Goal: Task Accomplishment & Management: Use online tool/utility

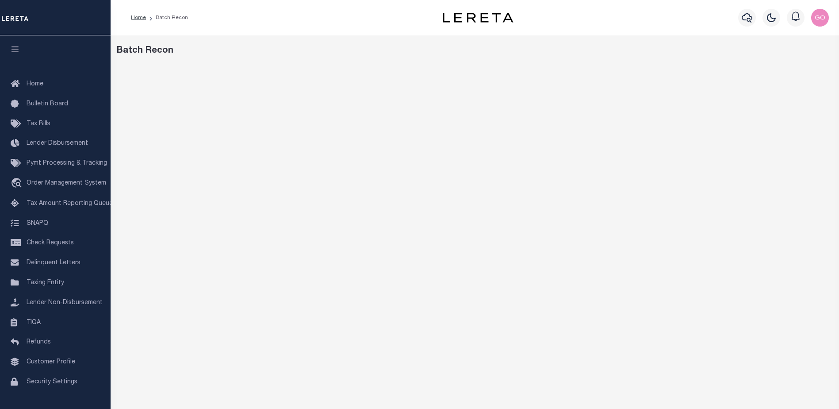
scroll to position [14, 0]
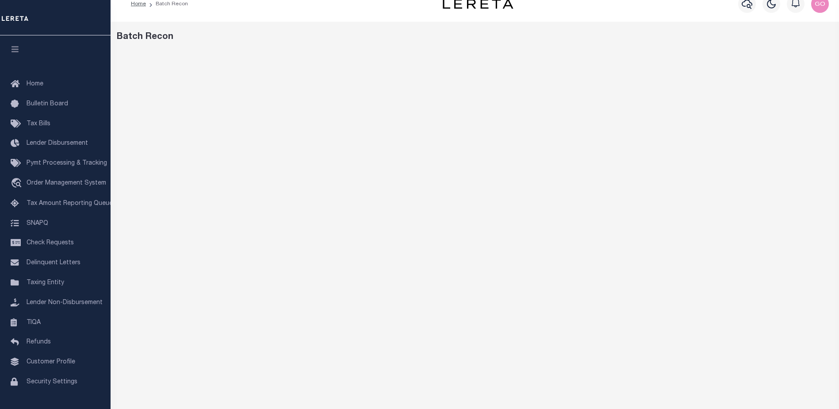
click at [594, 47] on div "Batch Recon" at bounding box center [475, 282] width 728 height 520
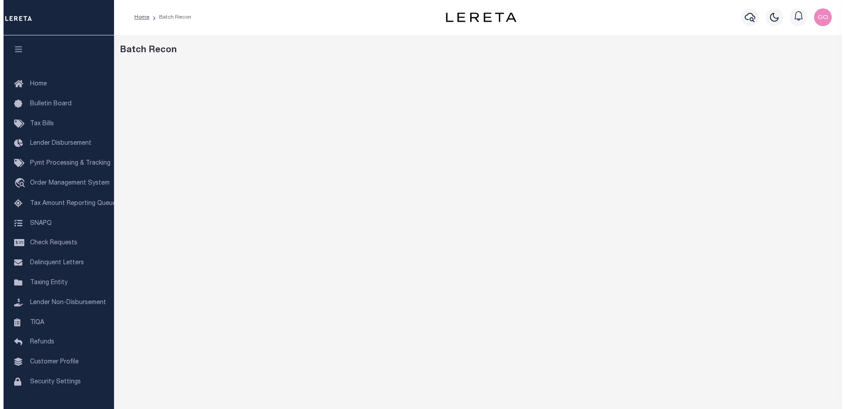
scroll to position [0, 0]
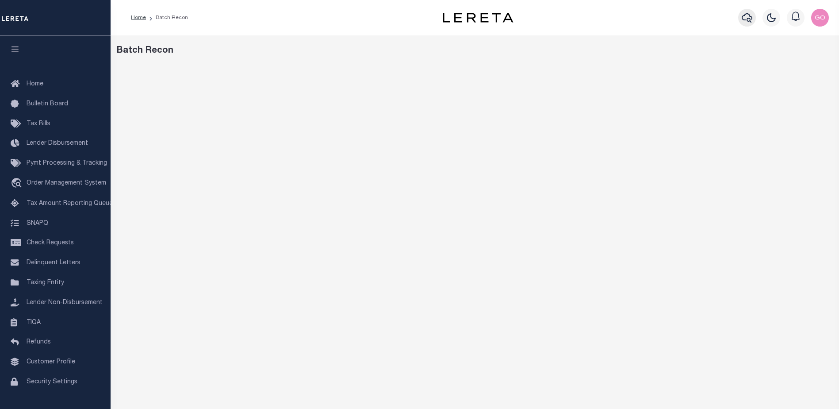
click at [748, 13] on icon "button" at bounding box center [746, 17] width 11 height 11
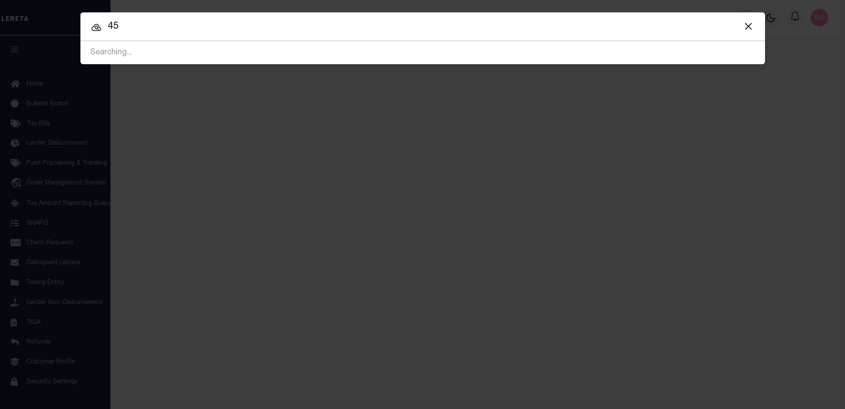
type input "4"
type input "45801"
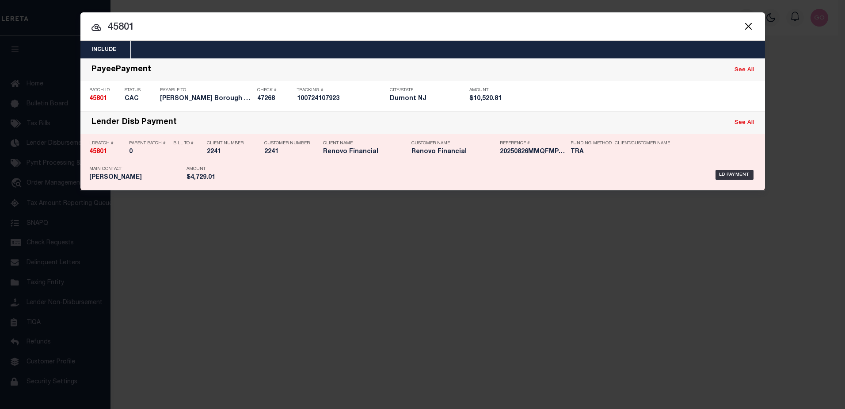
click at [99, 153] on strong "45801" at bounding box center [98, 152] width 18 height 6
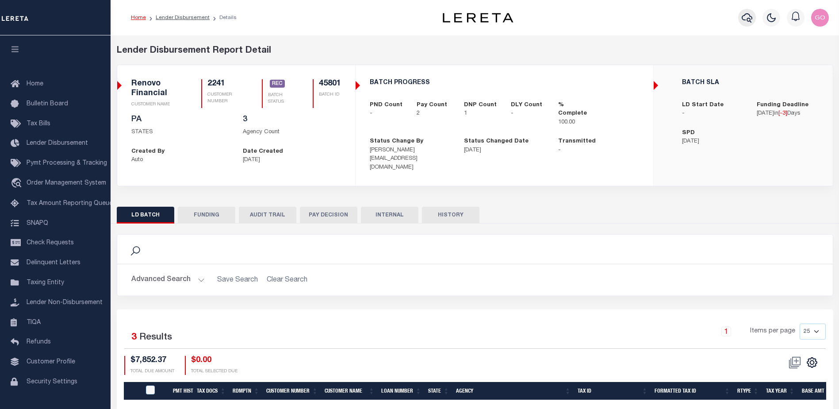
click at [747, 16] on icon "button" at bounding box center [746, 17] width 11 height 11
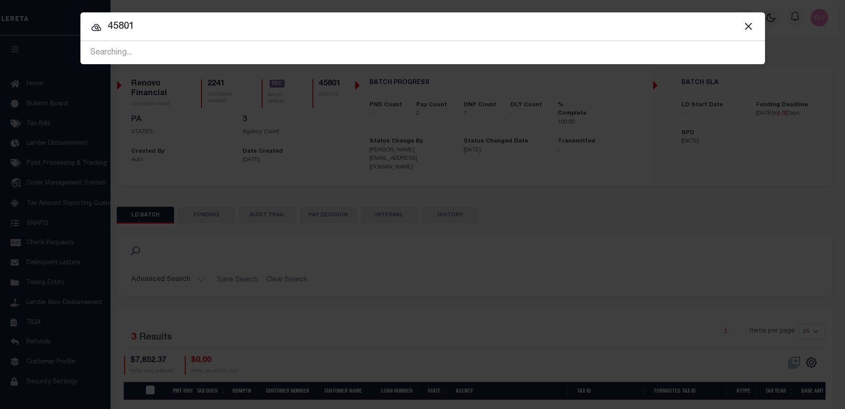
type input "45801"
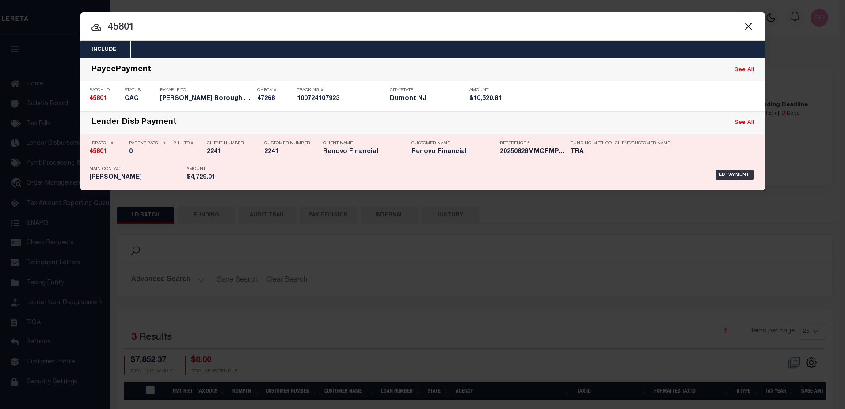
click at [100, 153] on strong "45801" at bounding box center [98, 152] width 18 height 6
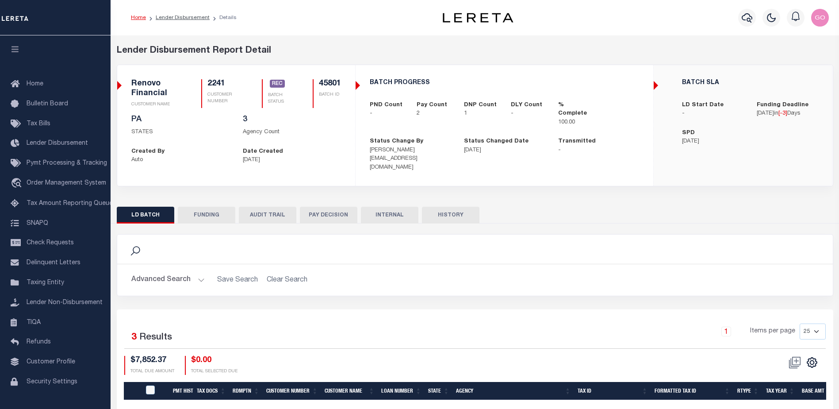
click at [197, 206] on button "FUNDING" at bounding box center [206, 214] width 57 height 17
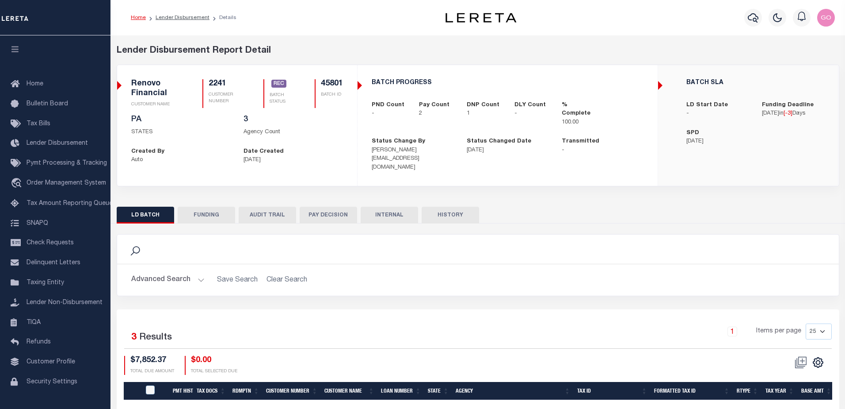
type input "$4,729.01"
type input "$0"
type input "[DATE]"
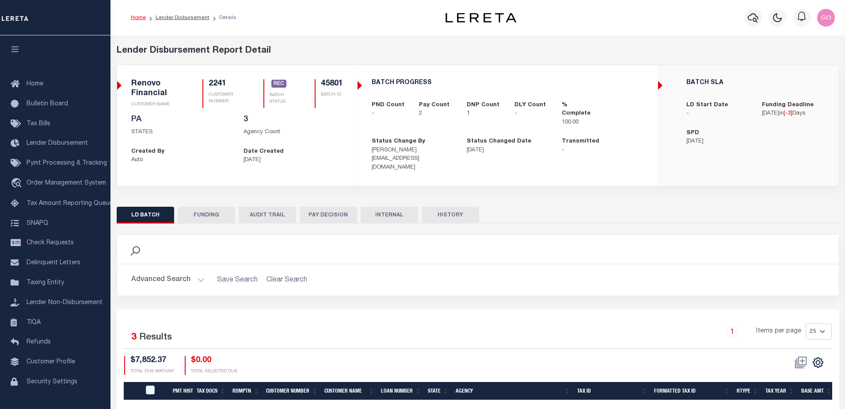
type input "20250826MMQFMP2700309408261642FT03"
type input "[DATE]"
select select "100"
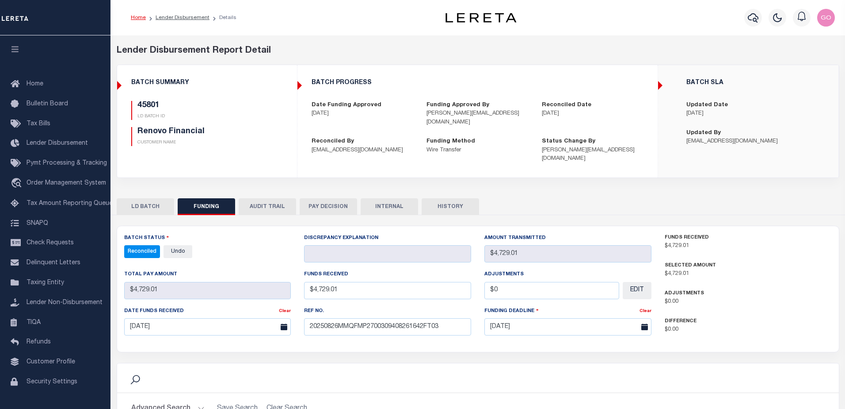
select select "100"
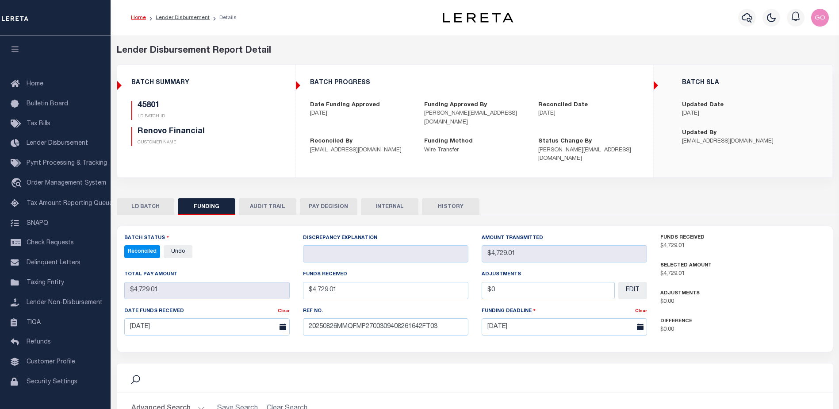
click at [216, 108] on h5 "45801" at bounding box center [198, 106] width 123 height 10
click at [395, 198] on button "INTERNAL" at bounding box center [389, 206] width 57 height 17
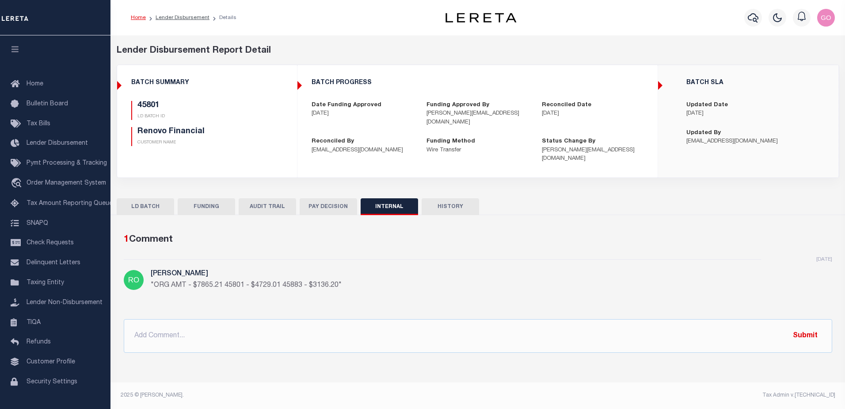
click at [272, 142] on div "45801 LD BATCH ID Renovo Financial CUSTOMER NAME" at bounding box center [207, 123] width 152 height 45
click at [753, 286] on div "yesterday Romero, Lisbed "ORG AMT - $7865.21 45801 - $4729.01 45883 - $3136.20"" at bounding box center [478, 283] width 709 height 49
click at [211, 198] on button "FUNDING" at bounding box center [206, 206] width 57 height 17
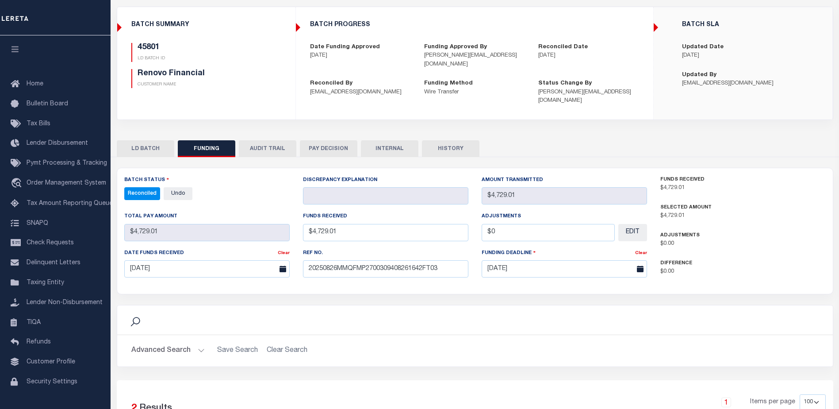
scroll to position [177, 0]
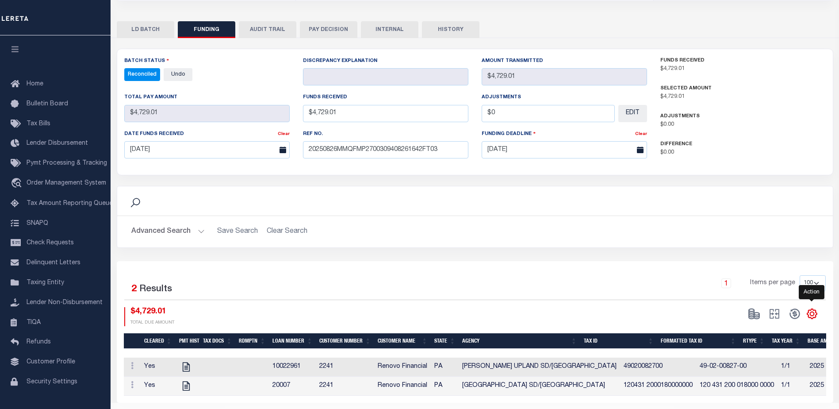
click at [810, 312] on icon "" at bounding box center [812, 314] width 4 height 4
click at [754, 191] on span "CSV" at bounding box center [747, 194] width 13 height 6
drag, startPoint x: 280, startPoint y: 54, endPoint x: 332, endPoint y: 83, distance: 60.2
click at [280, 56] on div "Batch Status Reconciled - Select Status - All Active Approval In Progress Batch…" at bounding box center [206, 68] width 165 height 25
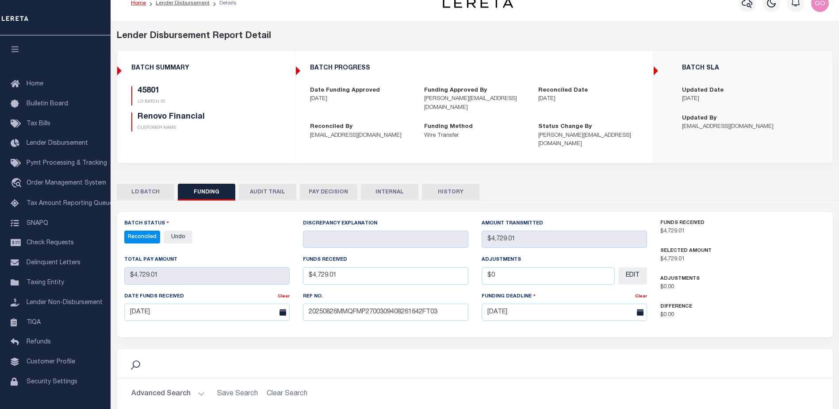
scroll to position [0, 0]
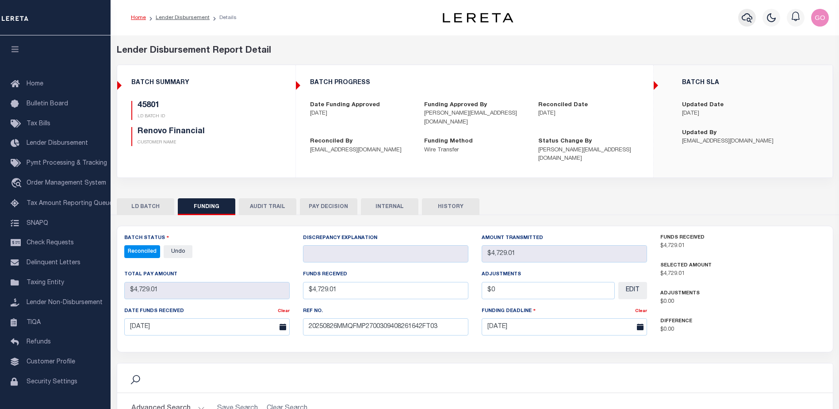
click at [748, 19] on icon "button" at bounding box center [746, 17] width 11 height 11
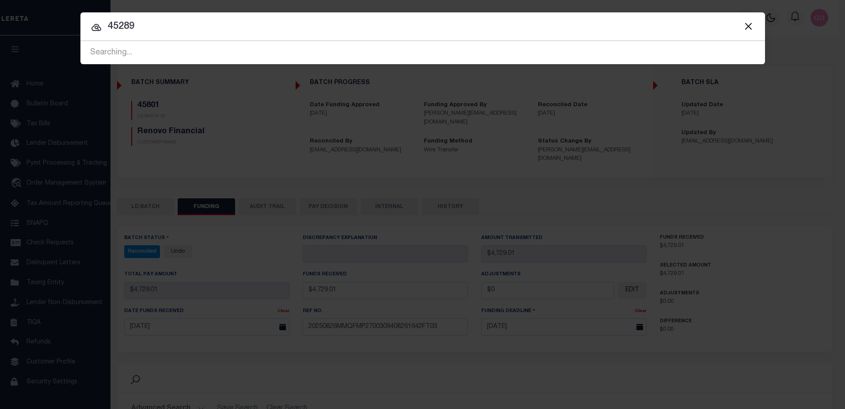
type input "45289"
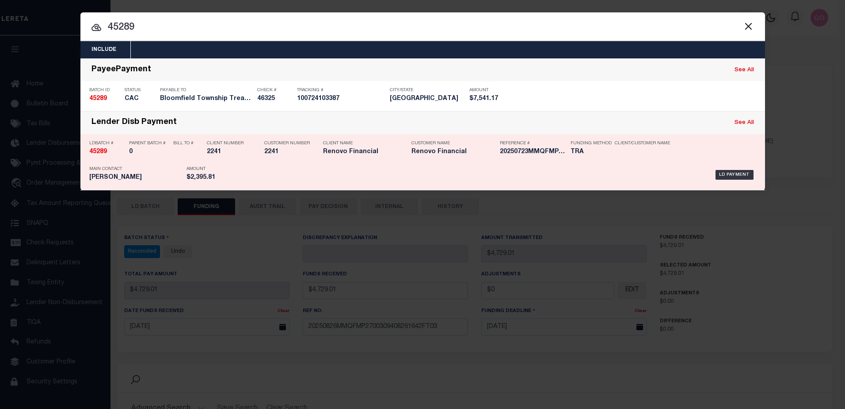
click at [104, 153] on strong "45289" at bounding box center [98, 152] width 18 height 6
checkbox input "true"
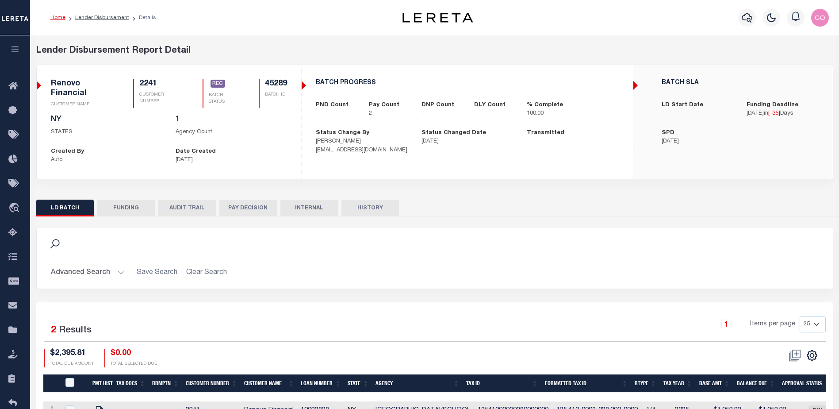
click at [144, 207] on button "FUNDING" at bounding box center [125, 207] width 57 height 17
type input "$2,395.81"
type input "$0"
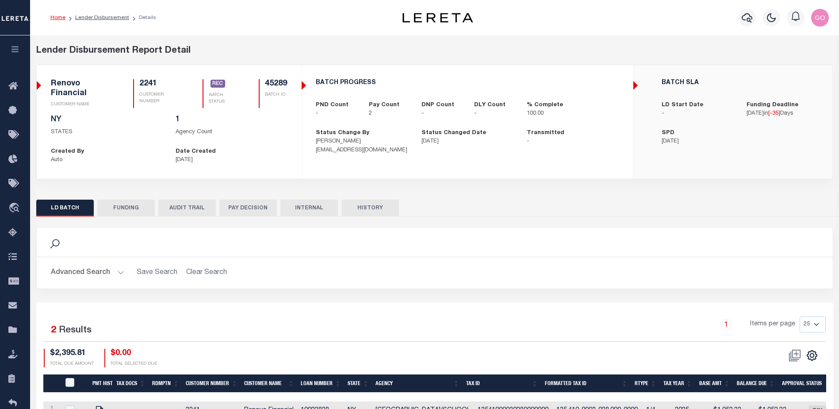
type input "07/23/2025"
type input "20250723MMQFMP2700291007231541FT03"
type input "07/25/2025"
select select "100"
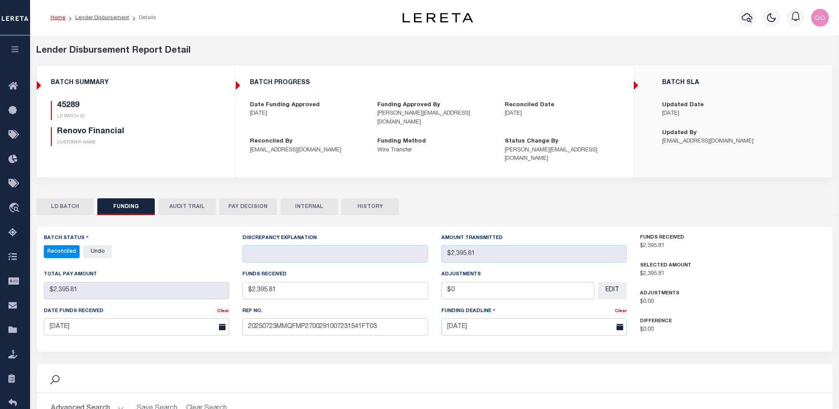
select select "100"
drag, startPoint x: 211, startPoint y: 127, endPoint x: 229, endPoint y: 137, distance: 20.4
click at [211, 127] on div "45289 LD BATCH ID Renovo Financial CUSTOMER NAME" at bounding box center [136, 123] width 170 height 45
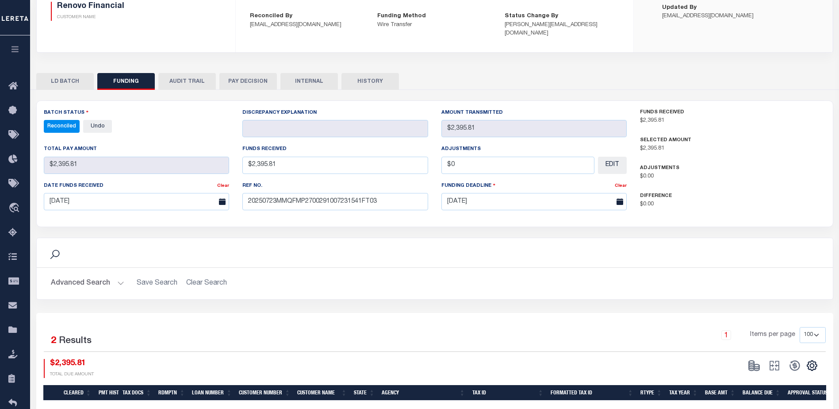
scroll to position [177, 0]
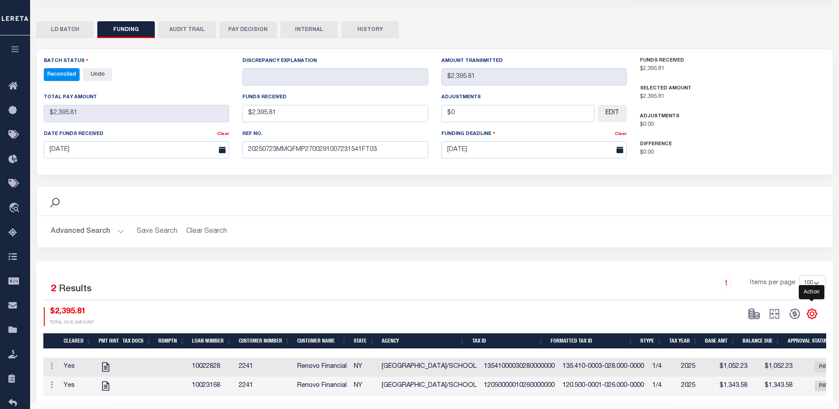
click at [813, 308] on icon "" at bounding box center [811, 313] width 11 height 11
click at [748, 191] on span "CSV" at bounding box center [747, 194] width 13 height 6
click at [264, 197] on div "Search" at bounding box center [435, 200] width 782 height 15
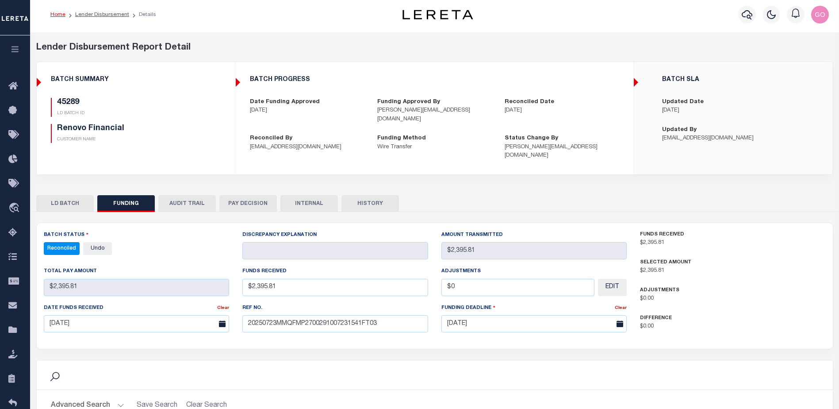
scroll to position [0, 0]
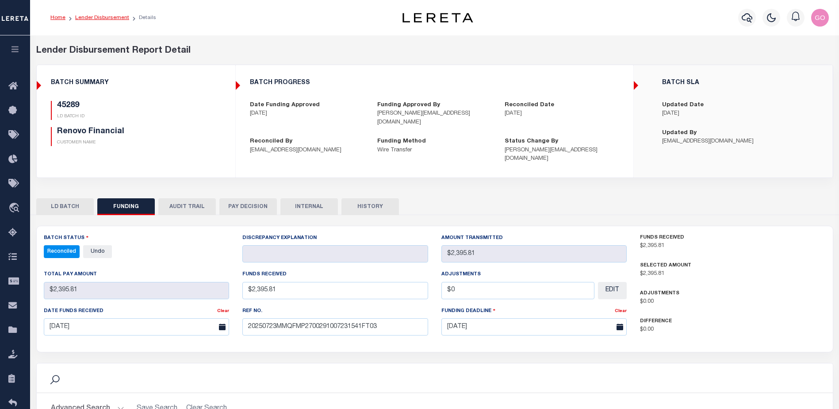
click at [105, 17] on link "Lender Disbursement" at bounding box center [102, 17] width 54 height 5
checkbox input "true"
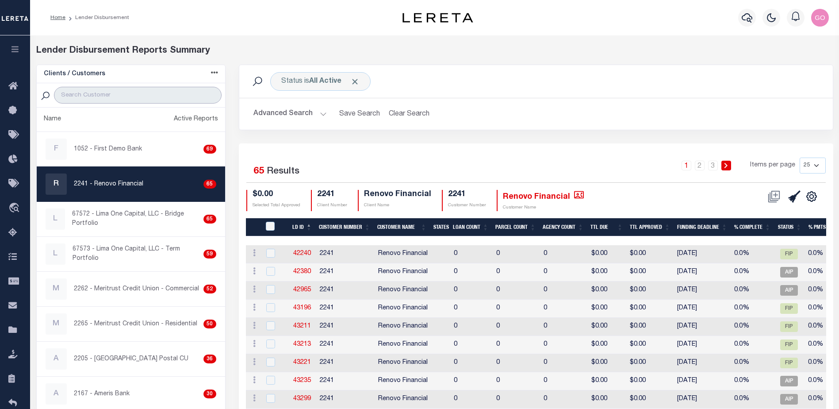
click at [187, 94] on input "search" at bounding box center [137, 95] width 167 height 17
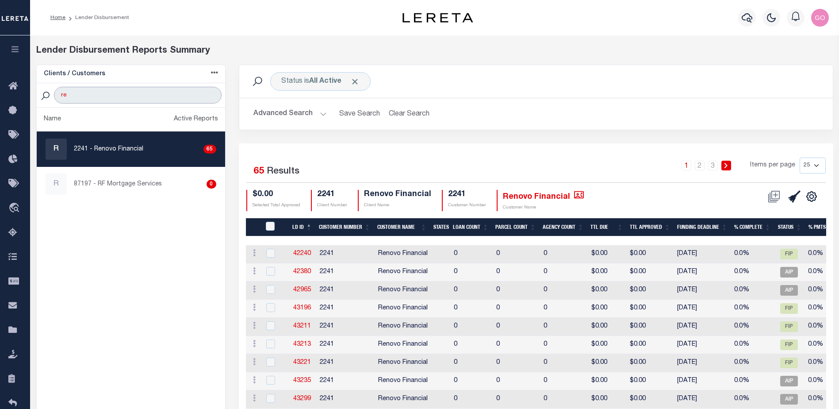
type input "r"
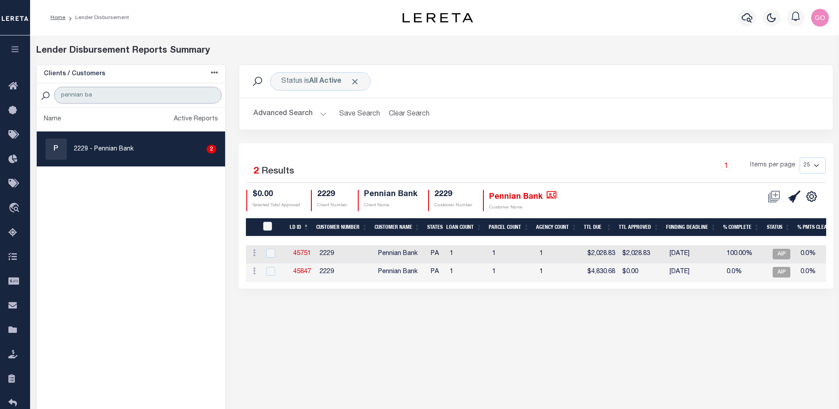
type input "pennian ba"
click at [109, 145] on p "2229 - Pennian Bank" at bounding box center [104, 149] width 60 height 9
checkbox input "true"
drag, startPoint x: 124, startPoint y: 147, endPoint x: 115, endPoint y: 118, distance: 30.5
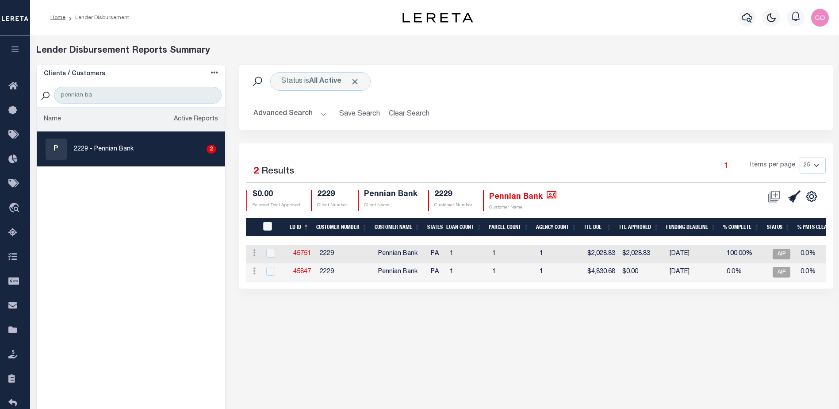
click at [124, 147] on p "2229 - Pennian Bank" at bounding box center [104, 149] width 60 height 9
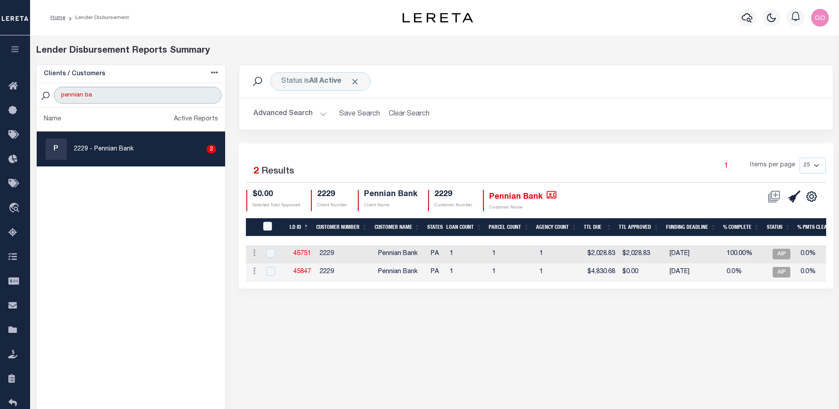
click at [108, 96] on input "pennian ba" at bounding box center [137, 95] width 167 height 17
type input "pennian bank"
click at [282, 110] on button "Advanced Search" at bounding box center [289, 113] width 73 height 17
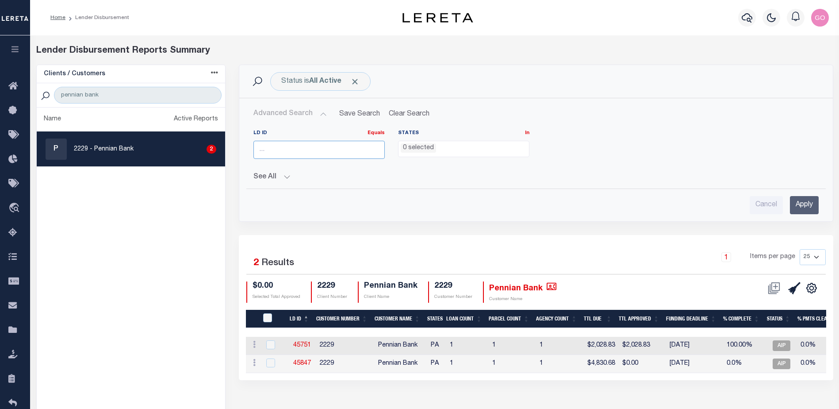
click at [290, 151] on input "number" at bounding box center [318, 150] width 131 height 18
type input "45751"
click at [802, 204] on input "Apply" at bounding box center [804, 205] width 29 height 18
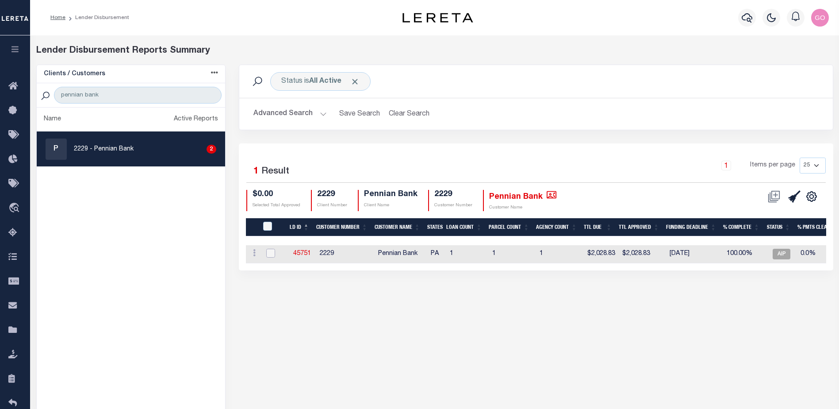
click at [271, 251] on input "checkbox" at bounding box center [270, 252] width 9 height 9
checkbox input "true"
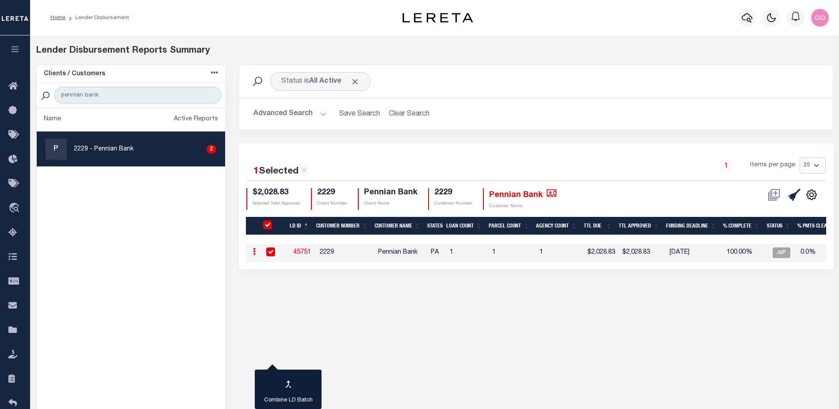
click at [196, 234] on ul "Name Active Reports P 2229 - Pennian Bank 2" at bounding box center [131, 275] width 188 height 336
click at [306, 249] on link "45751" at bounding box center [302, 252] width 18 height 6
checkbox input "false"
checkbox input "true"
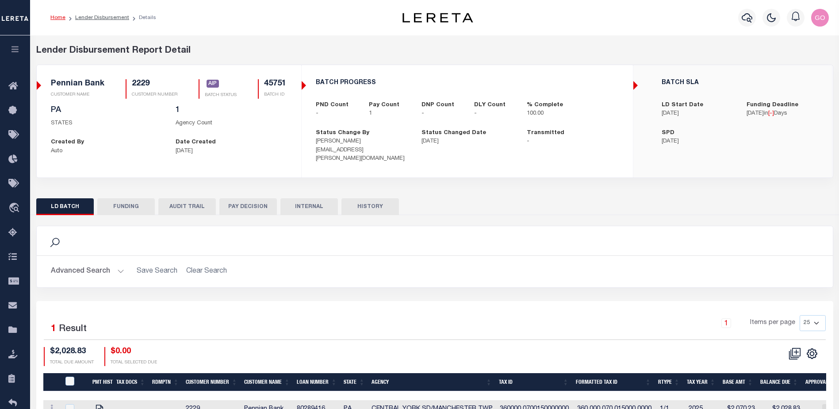
click at [137, 200] on button "FUNDING" at bounding box center [125, 206] width 57 height 17
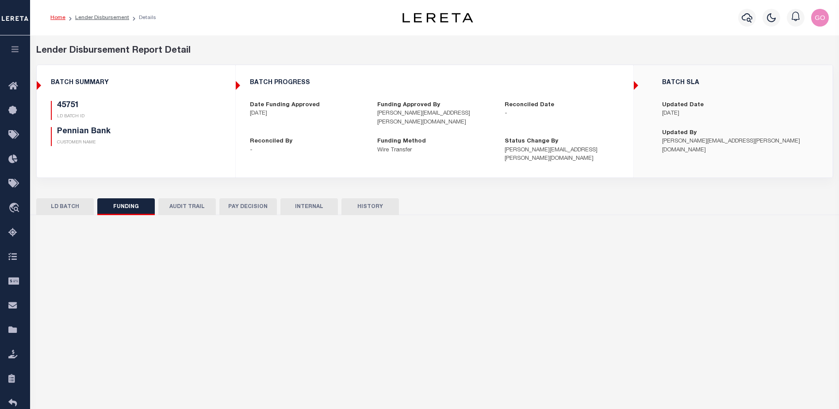
type input "$2,028.83"
type input "$0"
type input "IMAD"
type input "08/29/2025"
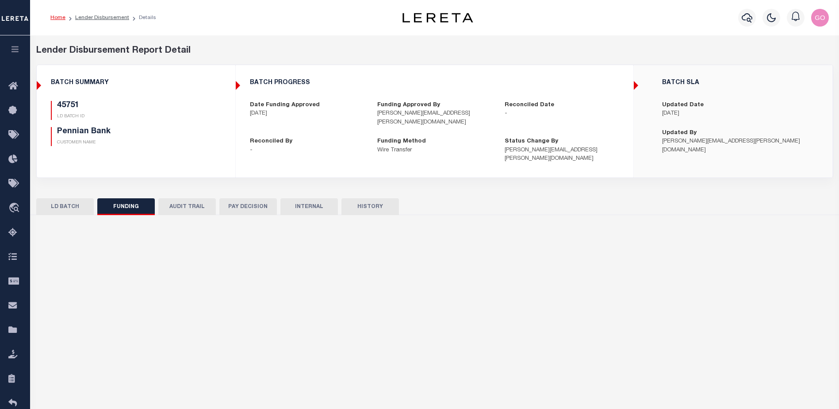
select select "100"
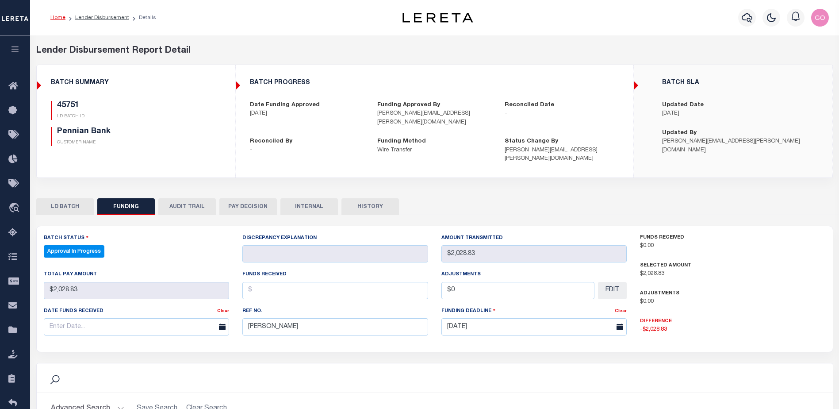
select select "100"
click at [312, 198] on button "INTERNAL" at bounding box center [308, 206] width 57 height 17
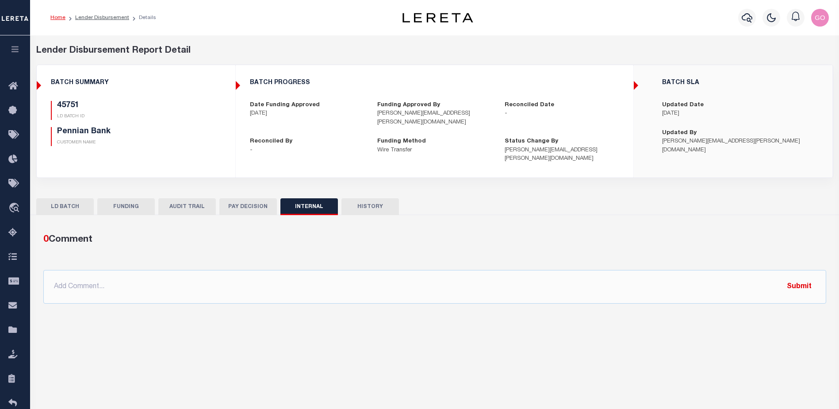
click at [115, 198] on button "FUNDING" at bounding box center [125, 206] width 57 height 17
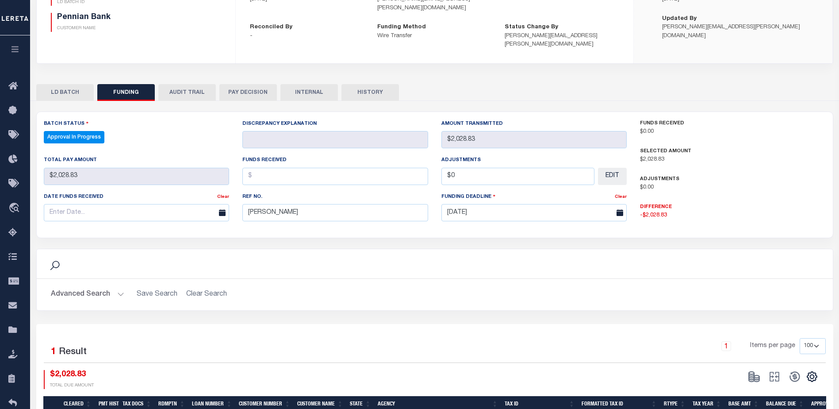
scroll to position [133, 0]
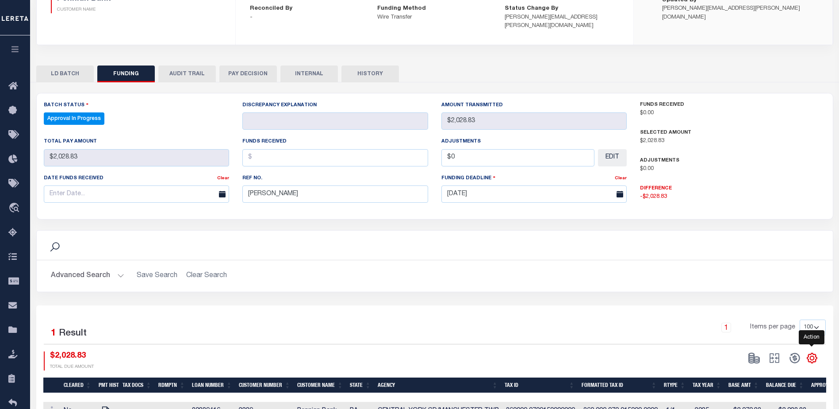
click at [814, 352] on icon "" at bounding box center [811, 357] width 11 height 11
click at [759, 231] on link "CSV" at bounding box center [775, 239] width 86 height 17
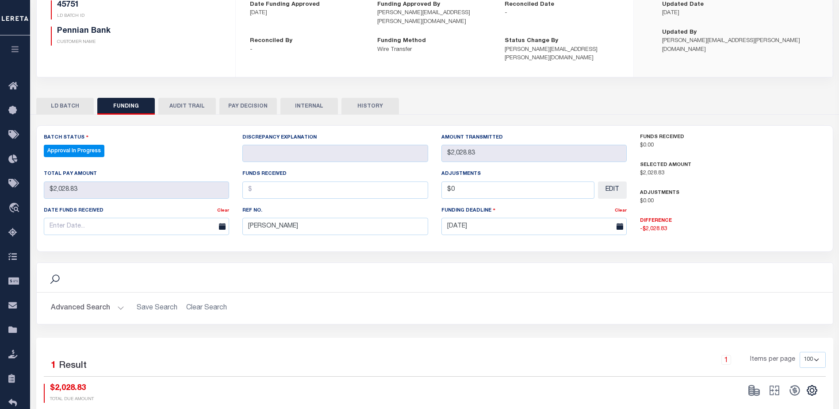
scroll to position [0, 0]
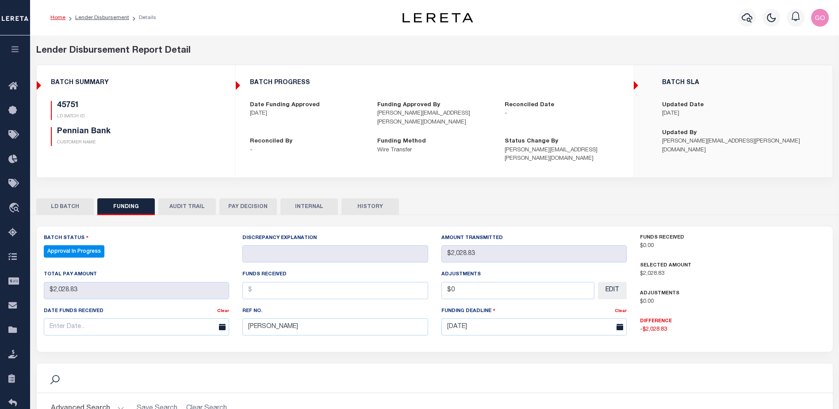
click at [435, 68] on div "BATCH PROGRESS Date Funding Approved 08/28/2025 Funding Approved By judy.swartz…" at bounding box center [434, 121] width 397 height 112
click at [743, 18] on icon "button" at bounding box center [746, 17] width 11 height 11
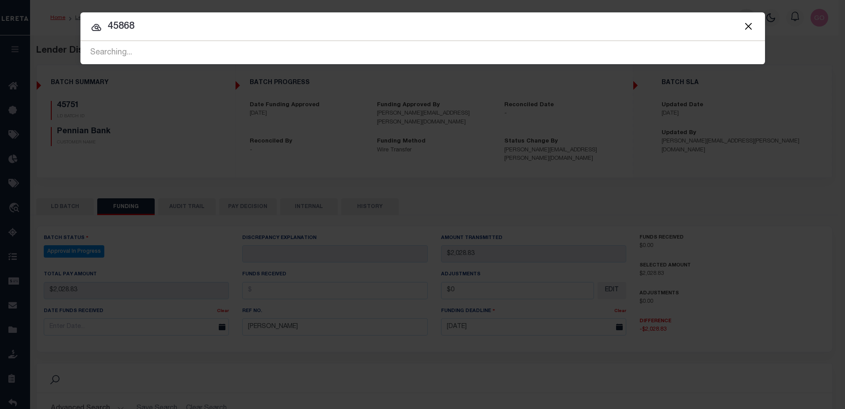
type input "45868"
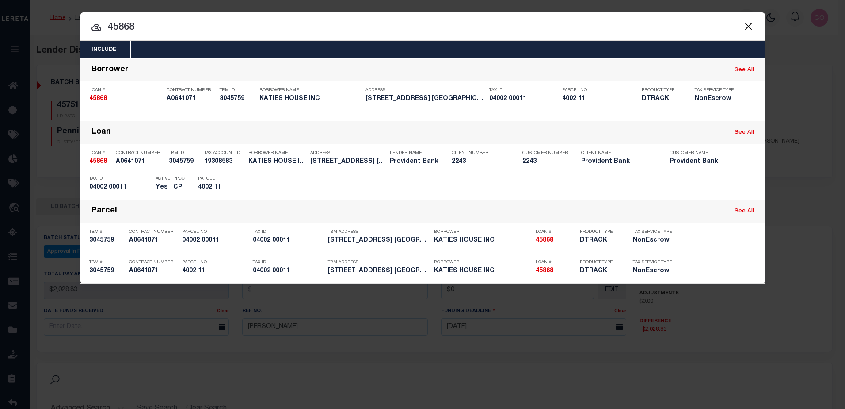
drag, startPoint x: 749, startPoint y: 27, endPoint x: 382, endPoint y: 2, distance: 367.8
click at [748, 26] on button "Close" at bounding box center [748, 25] width 11 height 11
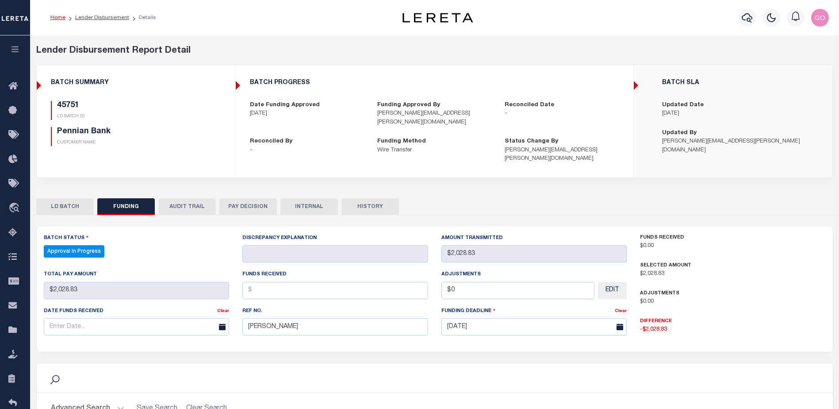
drag, startPoint x: 116, startPoint y: 18, endPoint x: 81, endPoint y: 31, distance: 37.2
click at [116, 18] on link "Lender Disbursement" at bounding box center [102, 17] width 54 height 5
checkbox input "true"
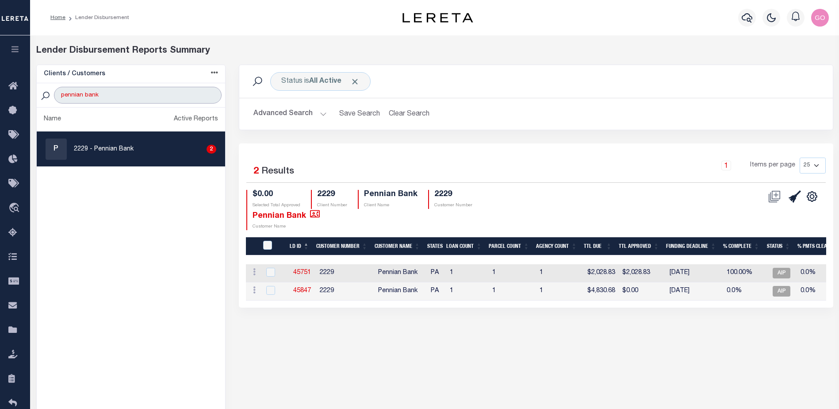
click at [183, 101] on input "pennian bank" at bounding box center [137, 95] width 167 height 17
type input "p"
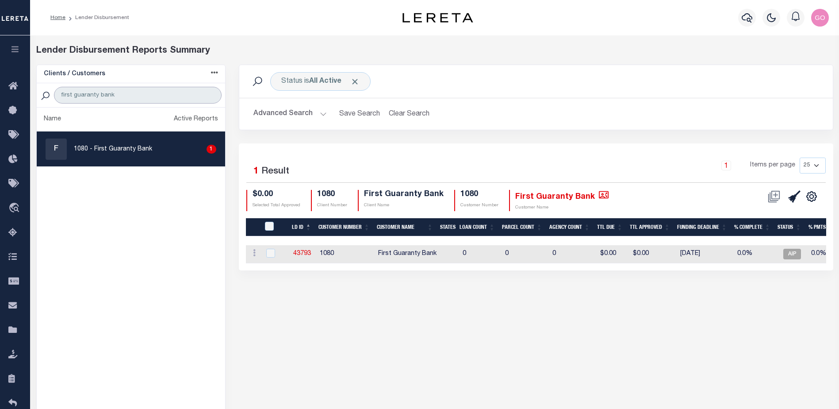
type input "first guaranty bank"
click at [285, 111] on button "Advanced Search" at bounding box center [289, 113] width 73 height 17
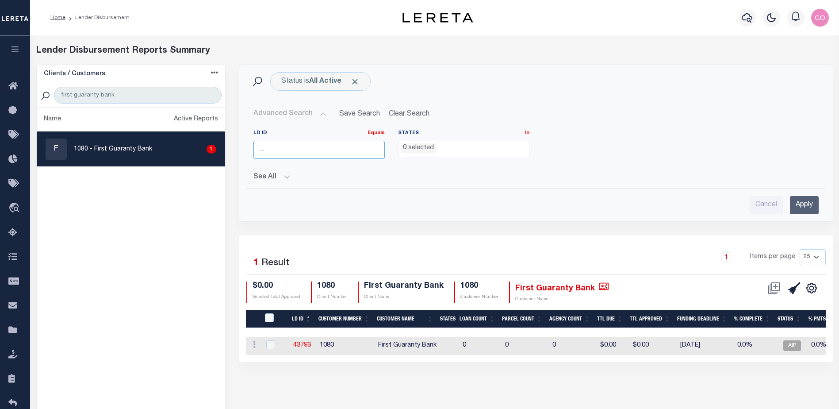
click at [291, 153] on input "number" at bounding box center [318, 150] width 131 height 18
type input "45868"
click at [804, 206] on input "Apply" at bounding box center [804, 205] width 29 height 18
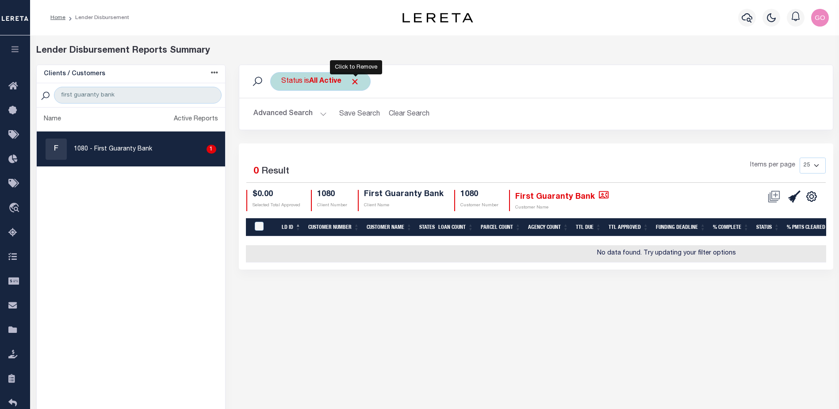
click at [357, 80] on span "Click to Remove" at bounding box center [354, 81] width 9 height 9
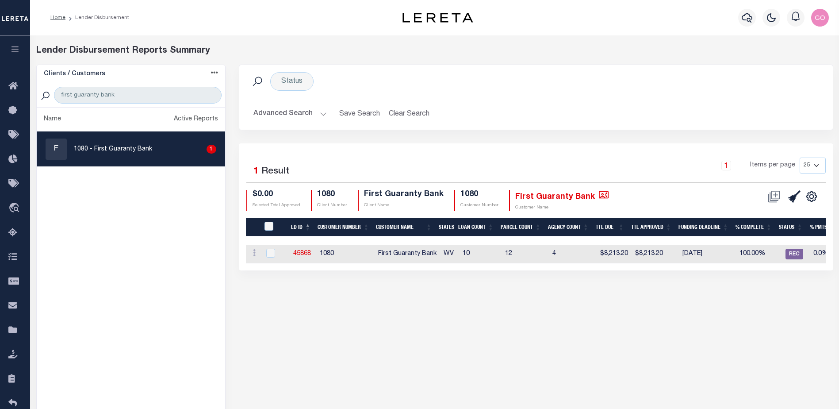
click at [294, 116] on button "Advanced Search" at bounding box center [289, 113] width 73 height 17
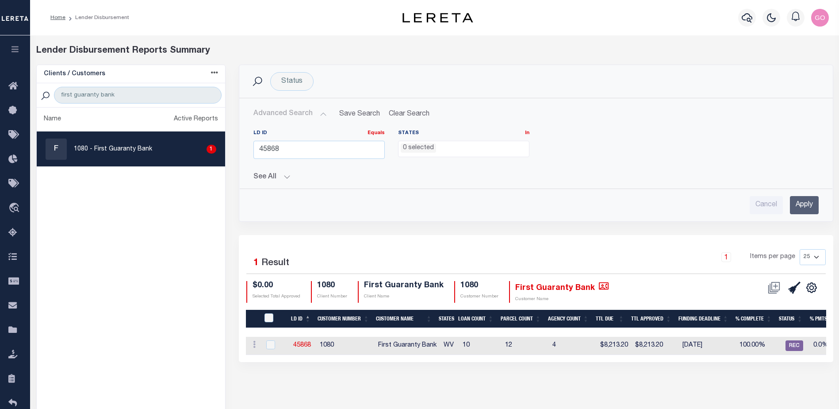
click at [805, 207] on input "Apply" at bounding box center [804, 205] width 29 height 18
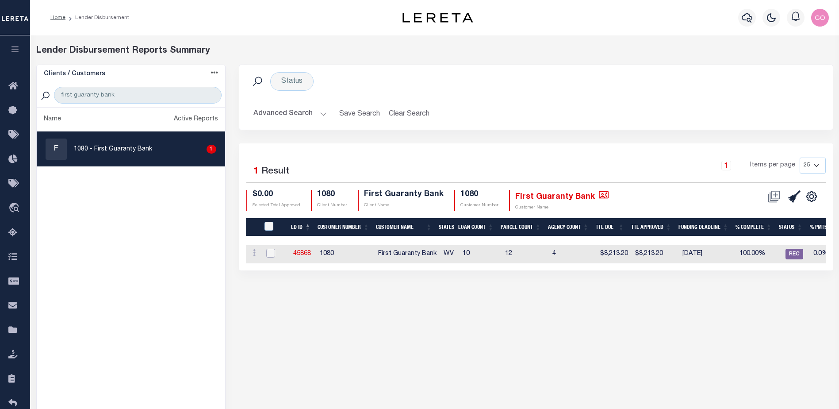
click at [270, 250] on input "checkbox" at bounding box center [270, 252] width 9 height 9
checkbox input "true"
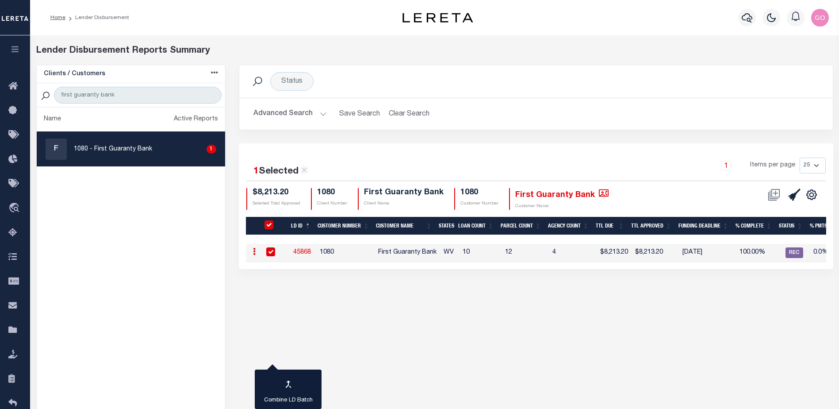
click at [192, 208] on ul "Name Active Reports F 1080 - First Guaranty Bank 1" at bounding box center [131, 275] width 188 height 336
click at [306, 252] on link "45868" at bounding box center [302, 252] width 18 height 6
checkbox input "false"
checkbox input "true"
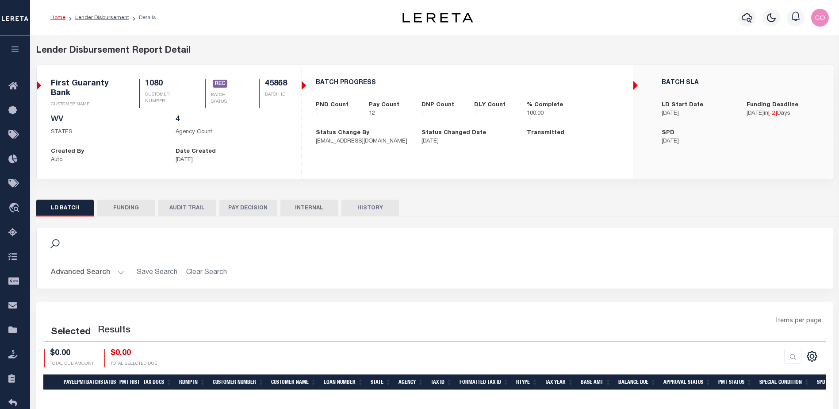
click at [130, 206] on button "FUNDING" at bounding box center [125, 207] width 57 height 17
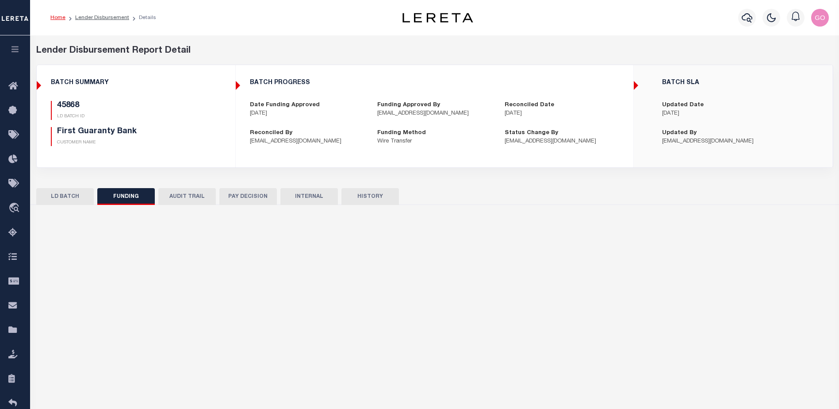
type input "$8,213.2"
type input "$0"
type input "08/26/2025"
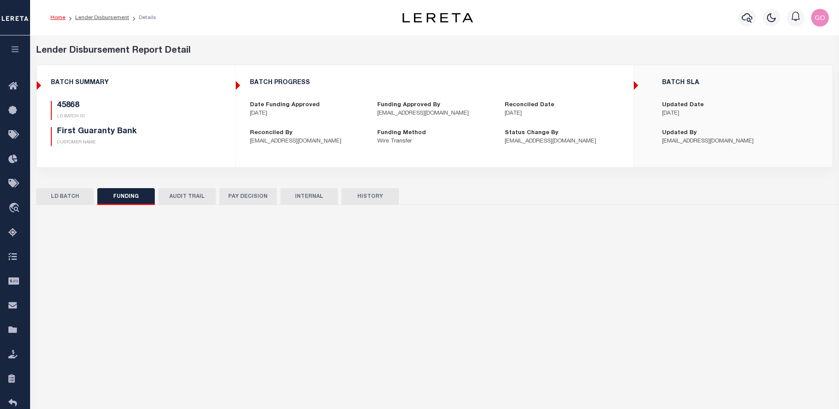
type input "20250826MMQFMP2700265008261449FT03"
type input "08/27/2025"
select select "100"
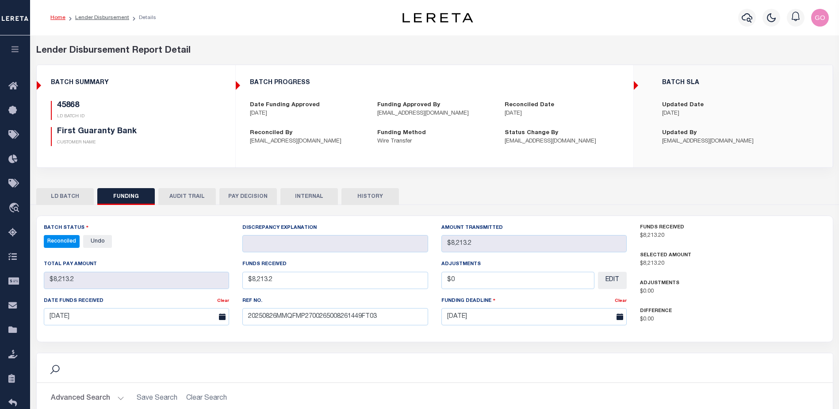
select select "100"
drag, startPoint x: 179, startPoint y: 112, endPoint x: 194, endPoint y: 141, distance: 33.0
click at [179, 112] on div "45868 LD BATCH ID" at bounding box center [125, 110] width 149 height 19
click at [312, 196] on button "INTERNAL" at bounding box center [308, 196] width 57 height 17
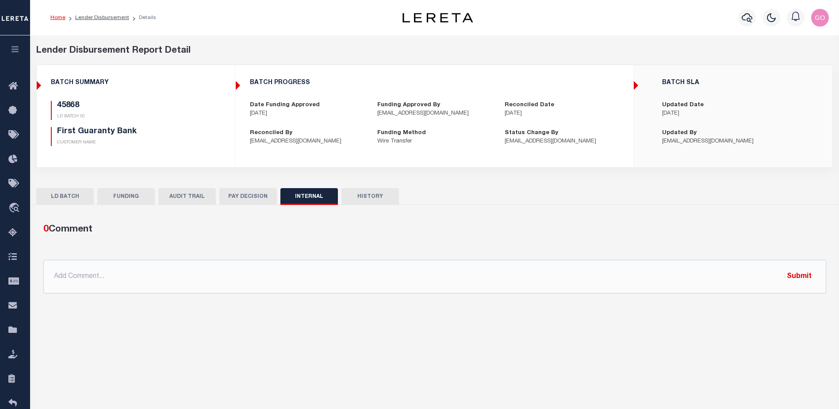
click at [141, 195] on button "FUNDING" at bounding box center [125, 196] width 57 height 17
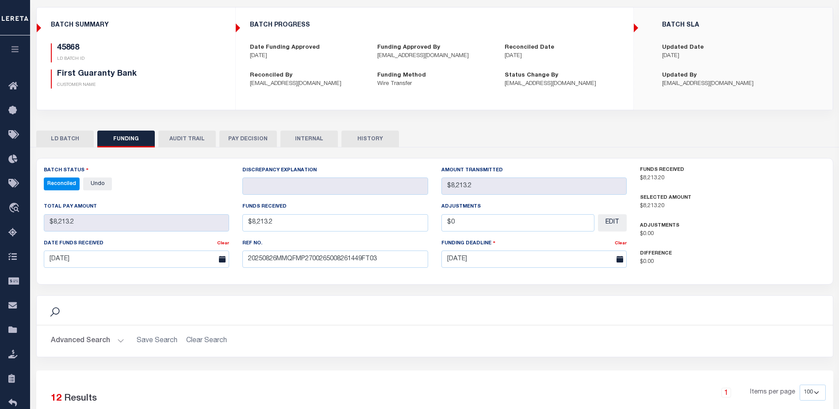
scroll to position [88, 0]
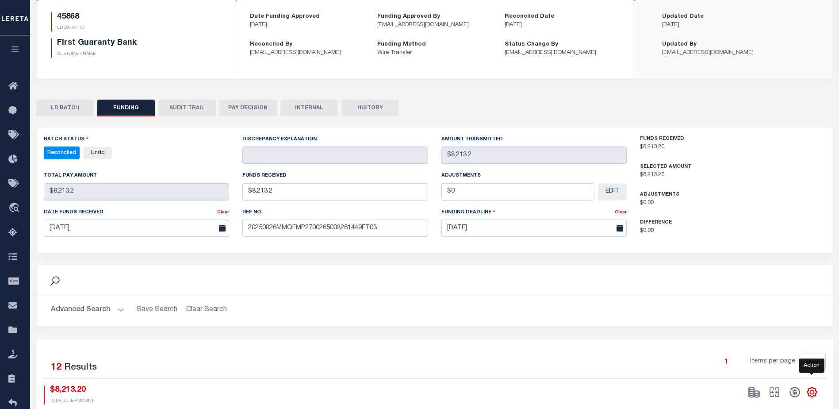
click at [812, 392] on icon "" at bounding box center [811, 391] width 11 height 11
click at [752, 275] on span "CSV" at bounding box center [747, 273] width 13 height 6
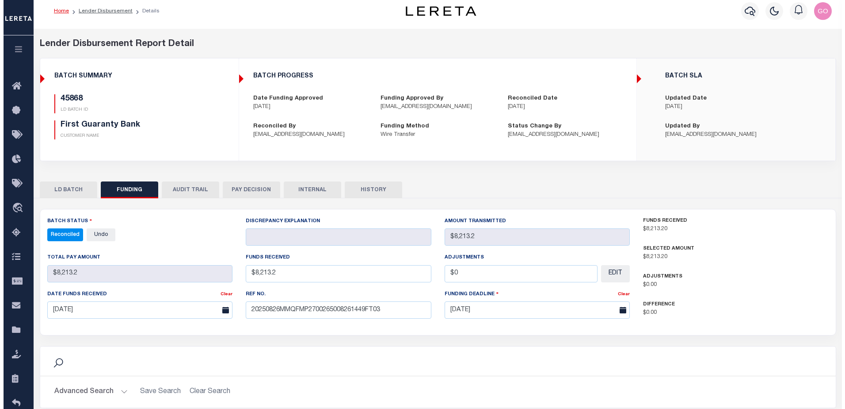
scroll to position [0, 0]
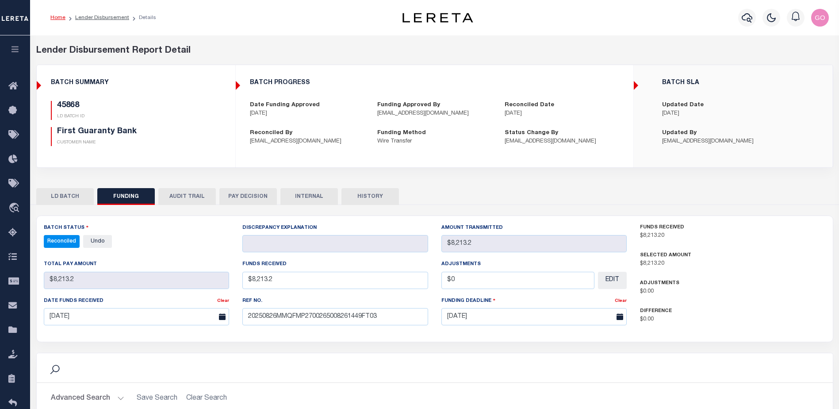
click at [577, 45] on div "Lender Disbursement Report Detail" at bounding box center [434, 50] width 797 height 13
drag, startPoint x: 113, startPoint y: 18, endPoint x: 99, endPoint y: 69, distance: 52.2
click at [113, 18] on link "Lender Disbursement" at bounding box center [102, 17] width 54 height 5
checkbox input "true"
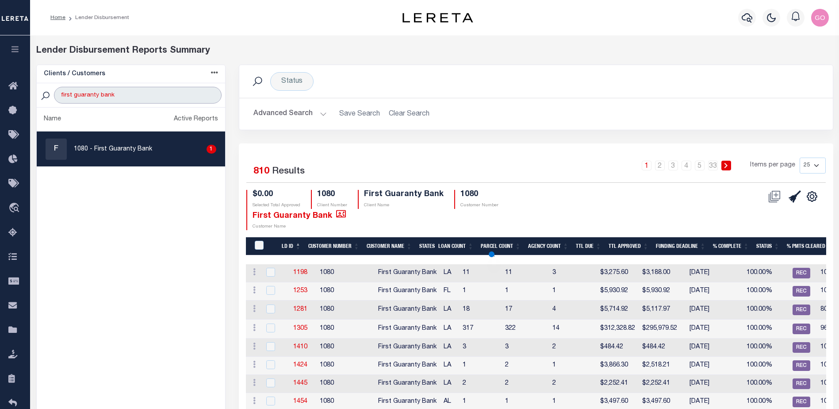
click at [135, 96] on input "first guaranty bank" at bounding box center [137, 95] width 167 height 17
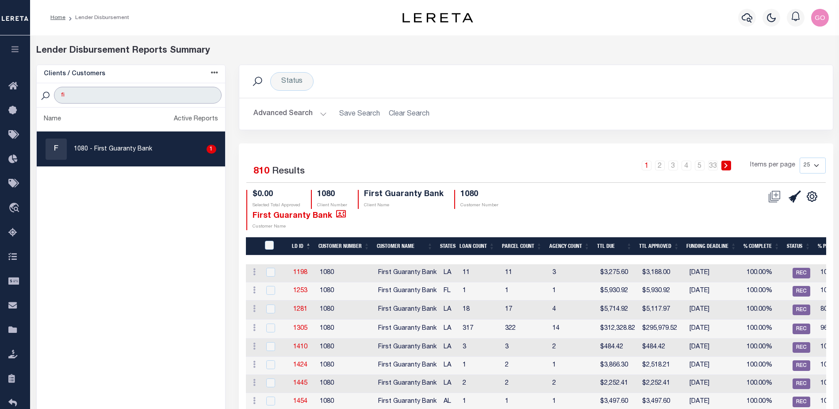
type input "f"
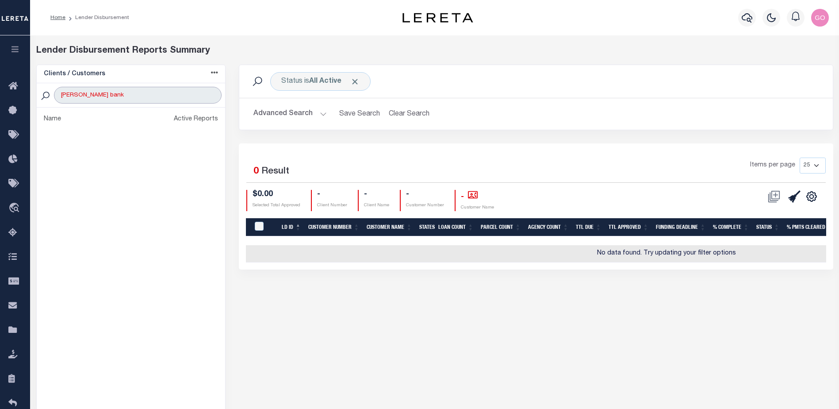
click at [105, 94] on input "gw jones bank" at bounding box center [137, 95] width 167 height 17
type input "g"
type input "GW JONES BANK"
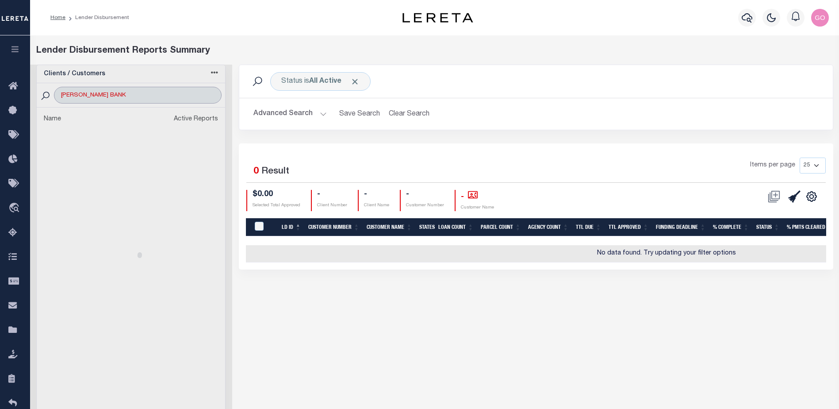
select select
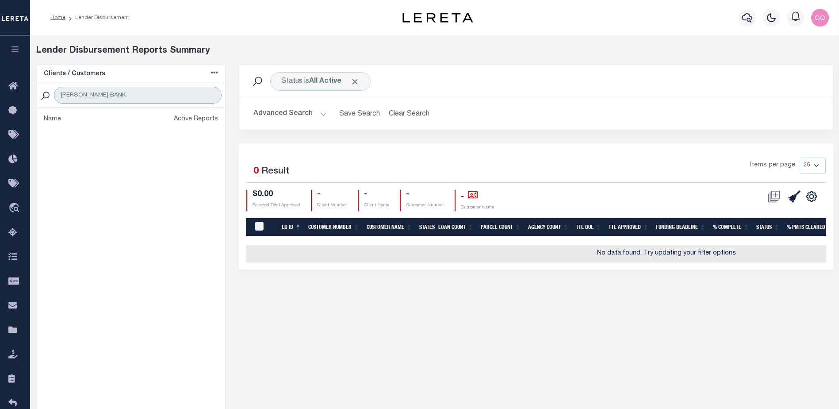
type input "GW JONES BANK"
click at [297, 113] on button "Advanced Search" at bounding box center [289, 113] width 73 height 17
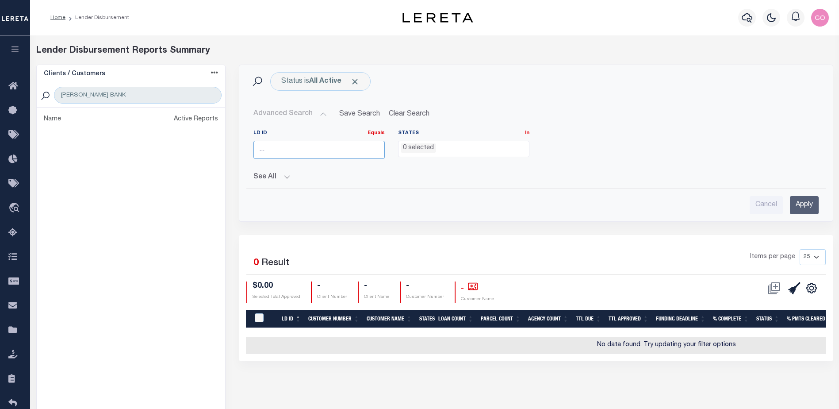
click at [298, 146] on input "number" at bounding box center [318, 150] width 131 height 18
type input "45289"
click at [799, 203] on input "Apply" at bounding box center [804, 205] width 29 height 18
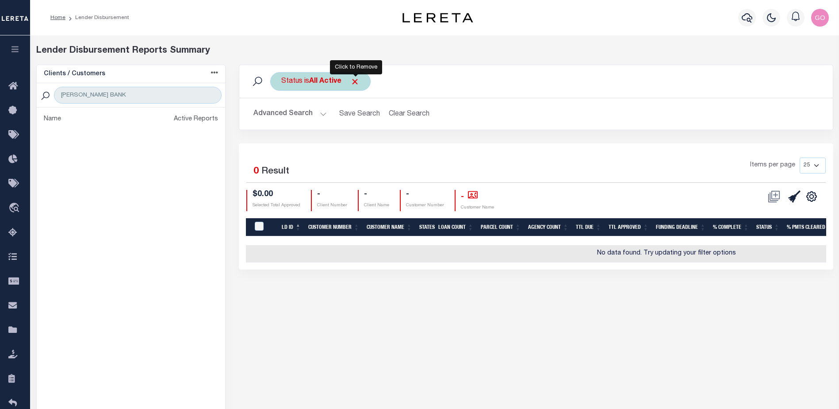
click at [355, 83] on span "Click to Remove" at bounding box center [354, 81] width 9 height 9
click at [748, 16] on icon "button" at bounding box center [746, 17] width 11 height 11
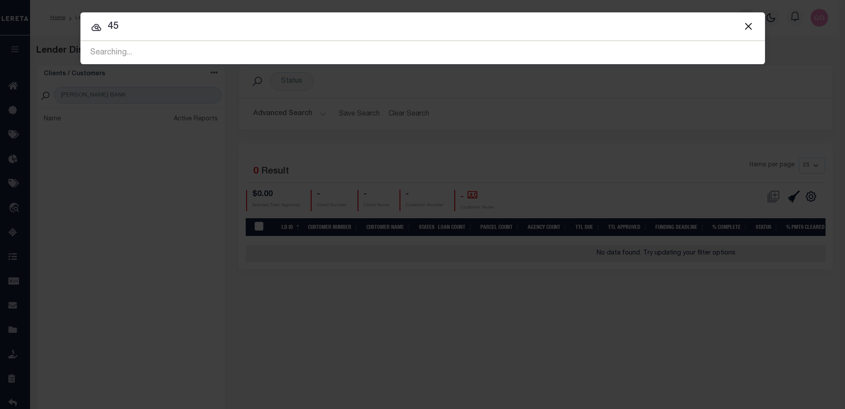
type input "4"
type input "45289"
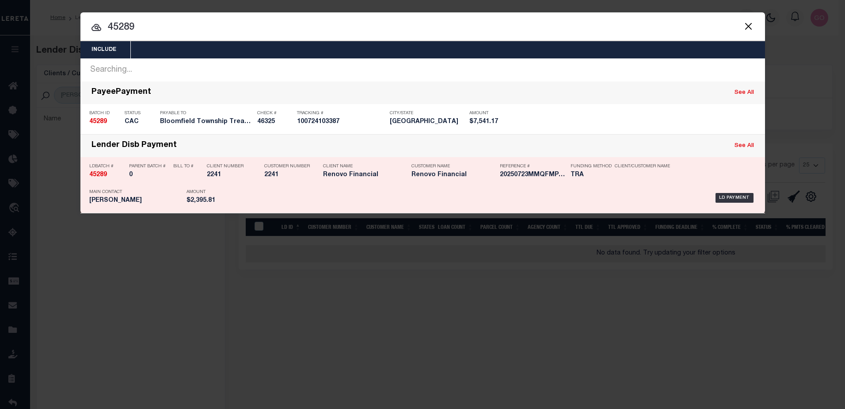
click at [94, 175] on strong "45289" at bounding box center [98, 175] width 18 height 6
checkbox input "true"
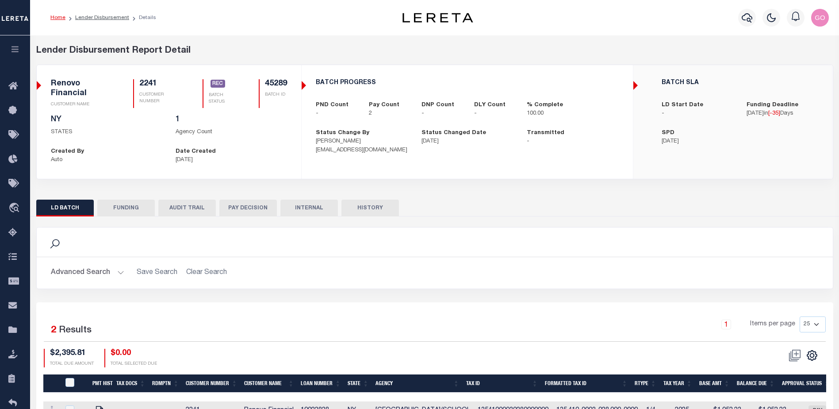
click at [703, 32] on div "Profile Sign out" at bounding box center [668, 17] width 328 height 31
click at [749, 18] on icon "button" at bounding box center [746, 17] width 11 height 11
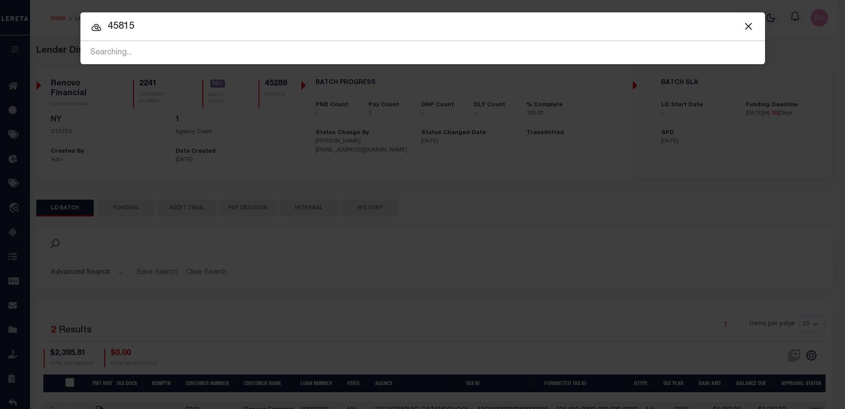
type input "45815"
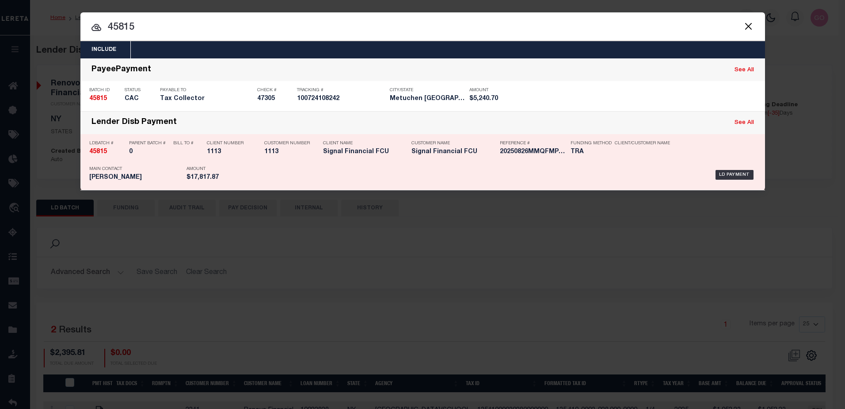
click at [102, 154] on strong "45815" at bounding box center [98, 152] width 18 height 6
checkbox input "true"
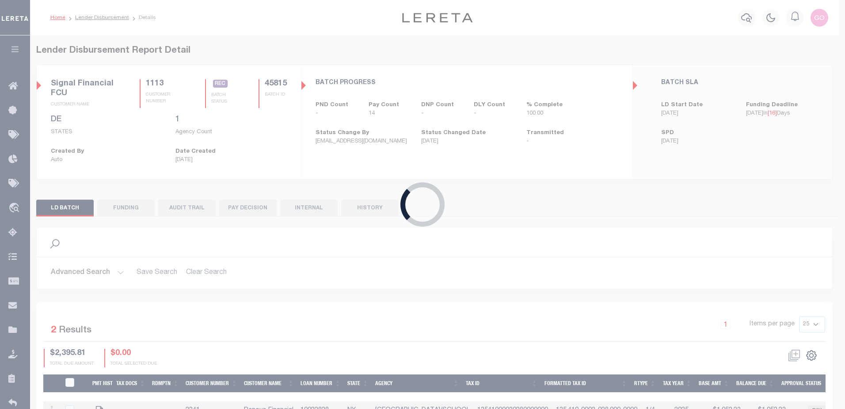
click at [311, 204] on button "INTERNAL" at bounding box center [308, 207] width 57 height 17
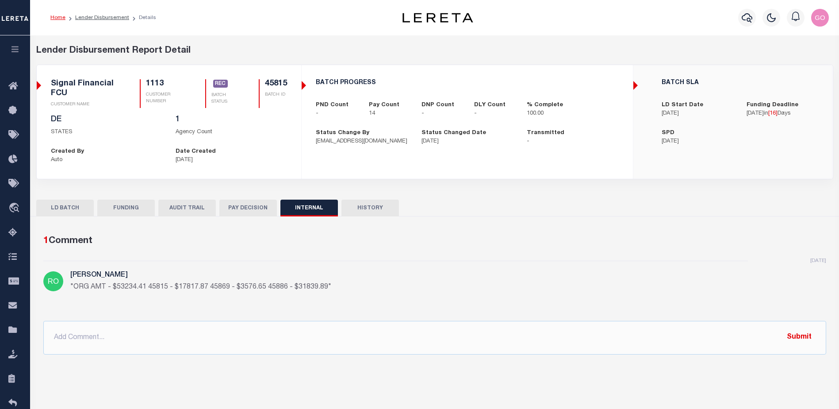
click at [248, 386] on div "Lender Disbursement Report Detail 1113 CLIENT NUMBER Signal Financial FCU CLIEN…" at bounding box center [434, 211] width 809 height 352
drag, startPoint x: 552, startPoint y: 332, endPoint x: 538, endPoint y: 350, distance: 22.8
click at [552, 332] on input "text" at bounding box center [434, 338] width 783 height 34
click at [293, 157] on div "Date Created 08/22/2025" at bounding box center [231, 155] width 125 height 17
click at [748, 21] on icon "button" at bounding box center [746, 17] width 11 height 11
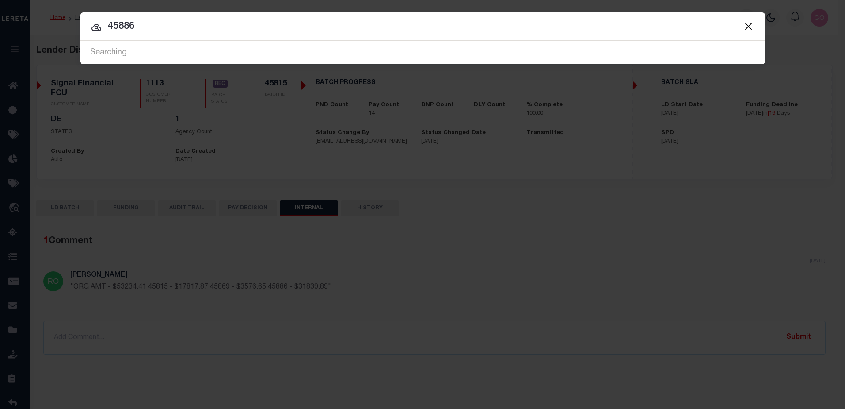
type input "45886"
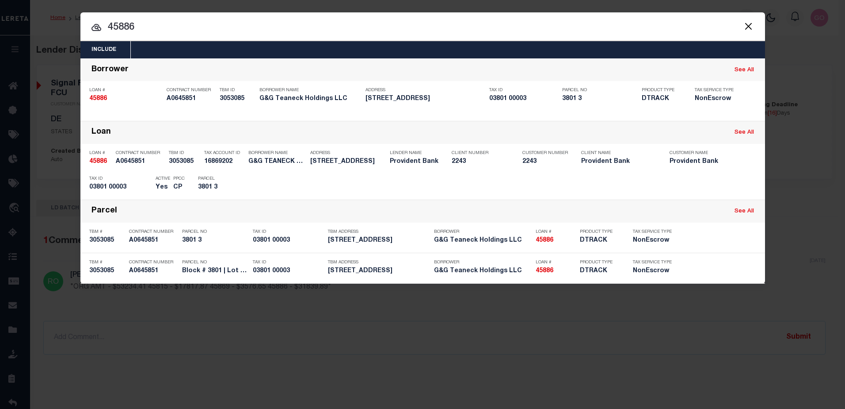
click at [752, 23] on button "Close" at bounding box center [748, 25] width 11 height 11
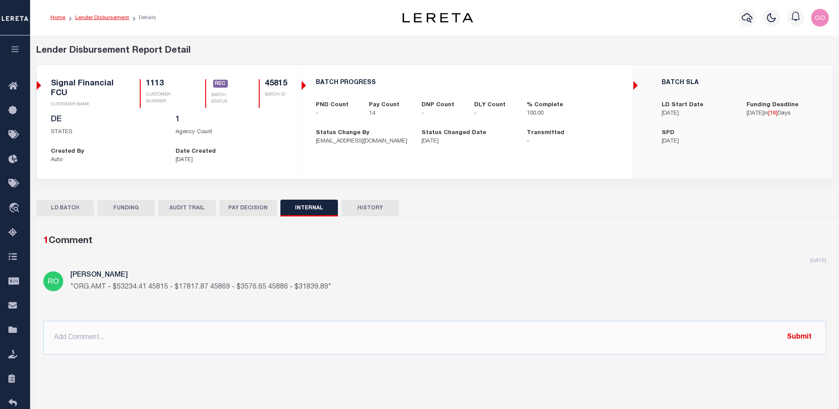
click at [103, 19] on link "Lender Disbursement" at bounding box center [102, 17] width 54 height 5
checkbox input "true"
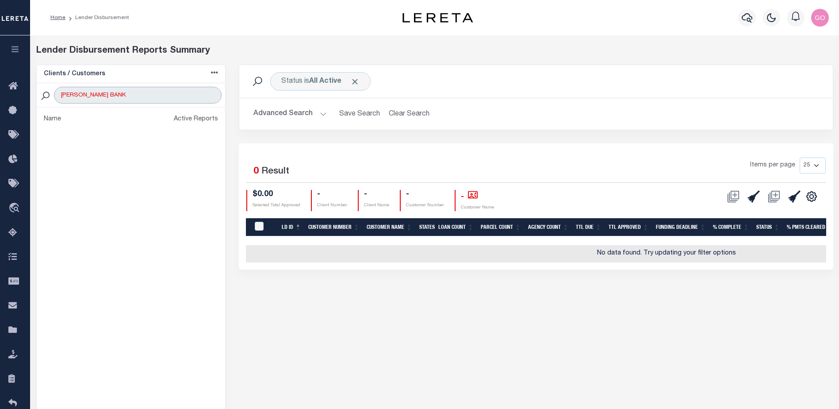
click at [136, 94] on input "GW JONES BANK" at bounding box center [137, 95] width 167 height 17
type input "G"
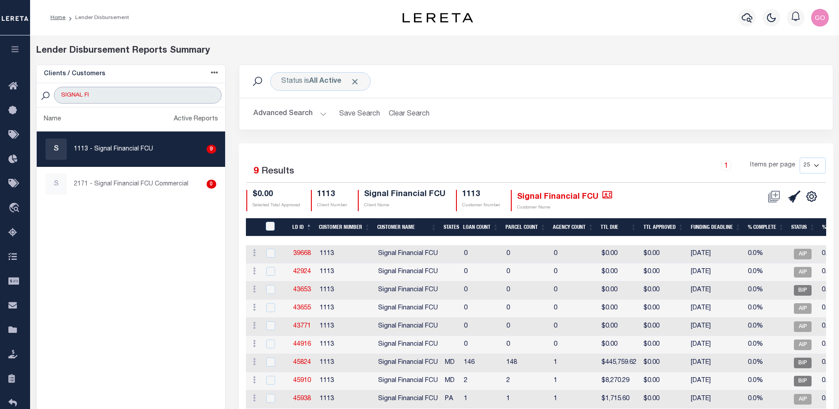
type input "signal fianancial"
select select
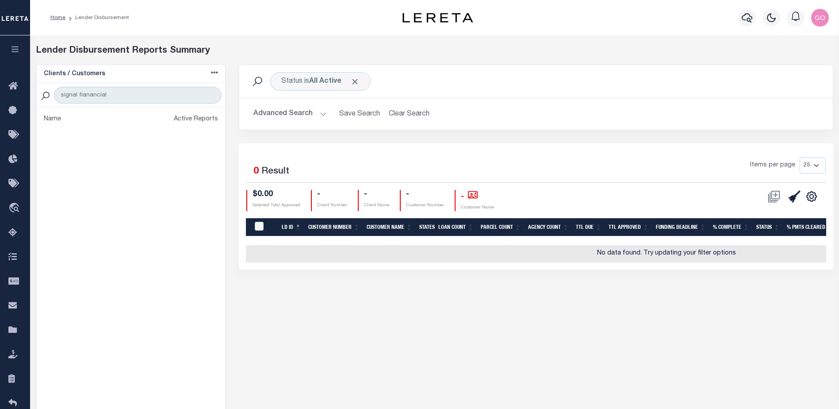
click at [301, 114] on button "Advanced Search" at bounding box center [289, 113] width 73 height 17
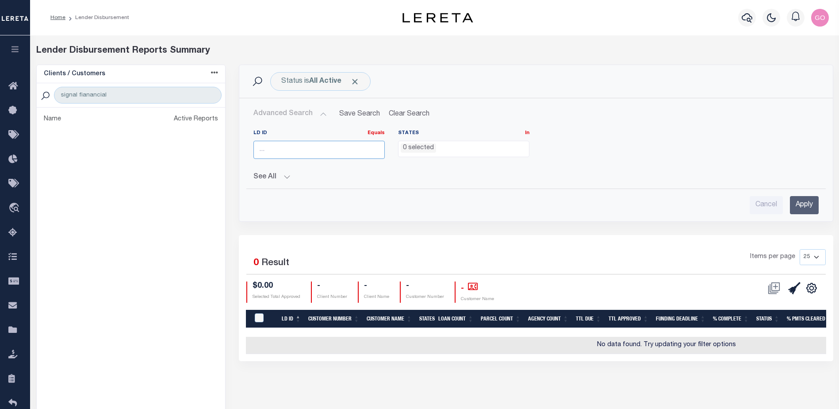
click at [299, 152] on input "number" at bounding box center [318, 150] width 131 height 18
type input "45886"
click at [803, 202] on input "Apply" at bounding box center [804, 205] width 29 height 18
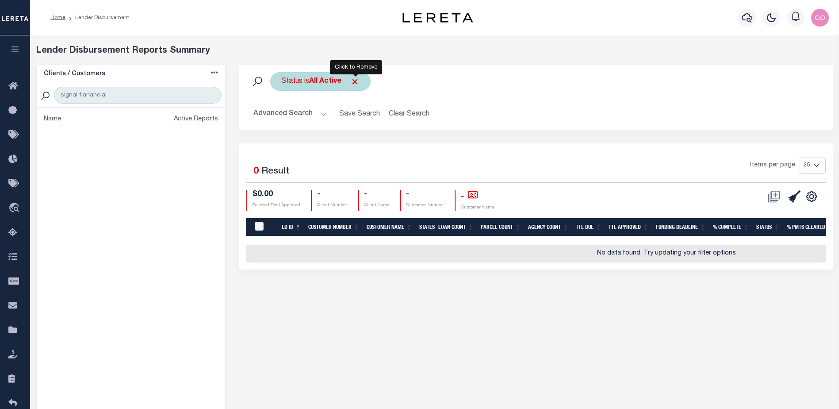
click at [355, 83] on span "Click to Remove" at bounding box center [354, 81] width 9 height 9
click at [294, 115] on button "Advanced Search" at bounding box center [289, 113] width 73 height 17
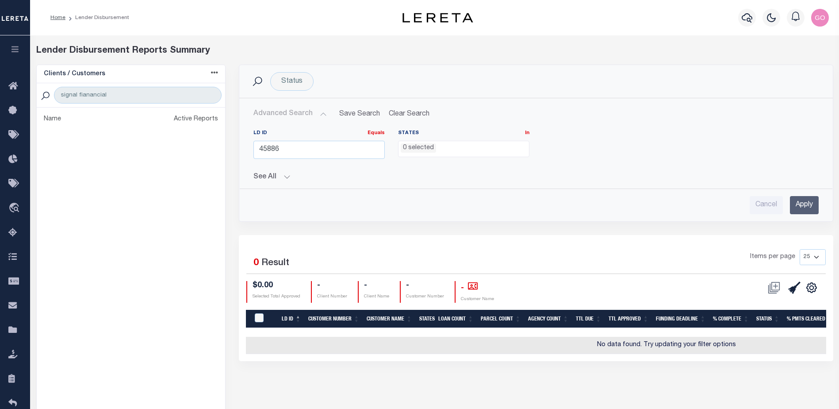
click at [810, 207] on input "Apply" at bounding box center [804, 205] width 29 height 18
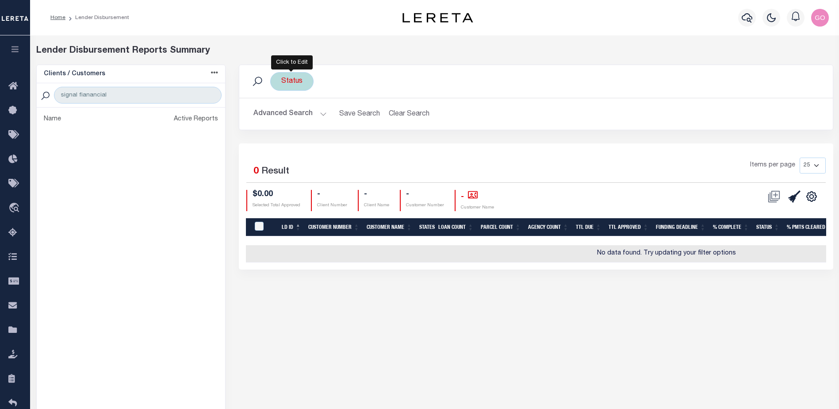
click at [300, 81] on div "Status" at bounding box center [291, 81] width 43 height 19
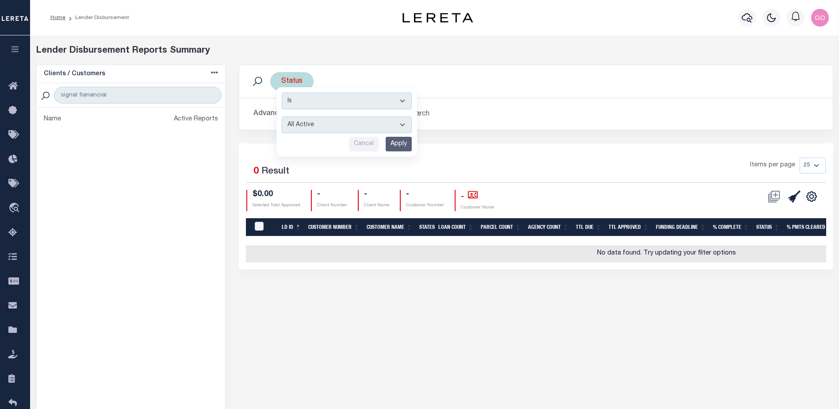
click at [300, 81] on div "Status Is Contains All Active Approval In Progress Batching In Progress Complet…" at bounding box center [291, 81] width 43 height 19
click at [404, 140] on input "Apply" at bounding box center [399, 144] width 26 height 15
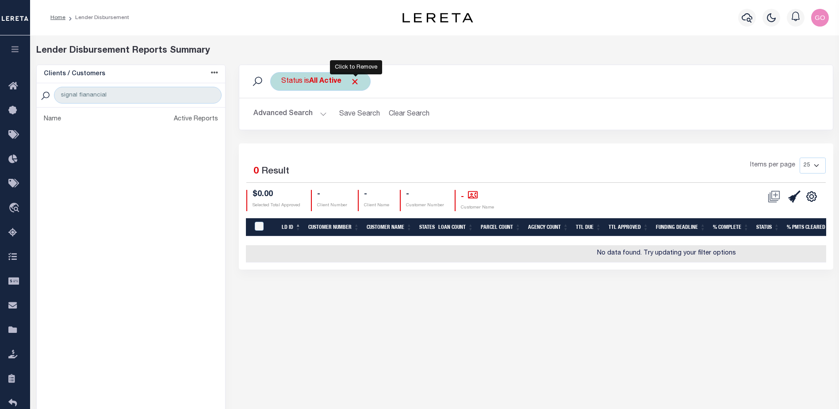
click at [355, 84] on span "Click to Remove" at bounding box center [354, 81] width 9 height 9
click at [322, 336] on div "Status Search Advanced Search Save Search Clear Search LDBatchesGridWrapper_dyn…" at bounding box center [535, 254] width 607 height 379
click at [110, 97] on input "signal fianancial" at bounding box center [137, 95] width 167 height 17
type input "signal fianancial FCU"
click at [291, 111] on button "Advanced Search" at bounding box center [289, 113] width 73 height 17
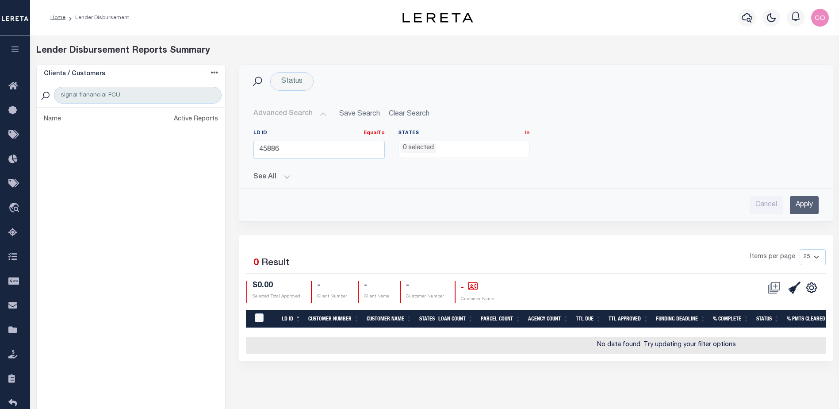
click at [809, 207] on input "Apply" at bounding box center [804, 205] width 29 height 18
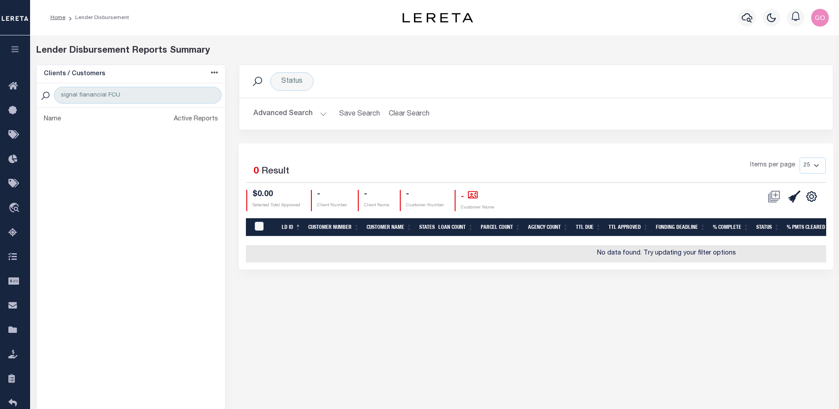
click at [544, 342] on div "Status Search Advanced Search Save Search Clear Search LDBatchesGridWrapper_dyn…" at bounding box center [535, 254] width 607 height 379
drag, startPoint x: 544, startPoint y: 340, endPoint x: 502, endPoint y: 266, distance: 85.5
click at [544, 339] on div "Status Search Advanced Search Save Search Clear Search LDBatchesGridWrapper_dyn…" at bounding box center [535, 254] width 607 height 379
click at [746, 20] on icon "button" at bounding box center [746, 17] width 11 height 11
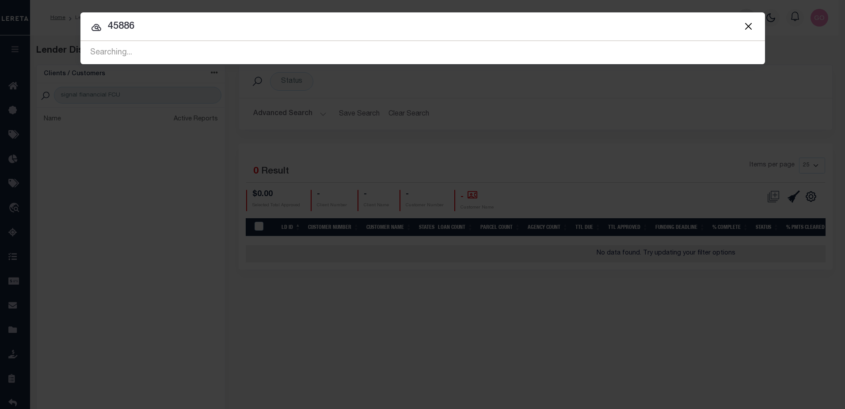
type input "45886"
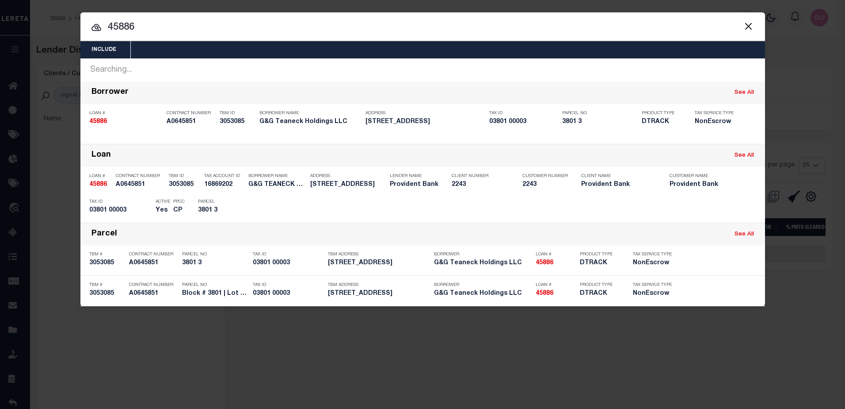
drag, startPoint x: 752, startPoint y: 26, endPoint x: 710, endPoint y: 24, distance: 42.0
click at [752, 26] on button "Close" at bounding box center [748, 25] width 11 height 11
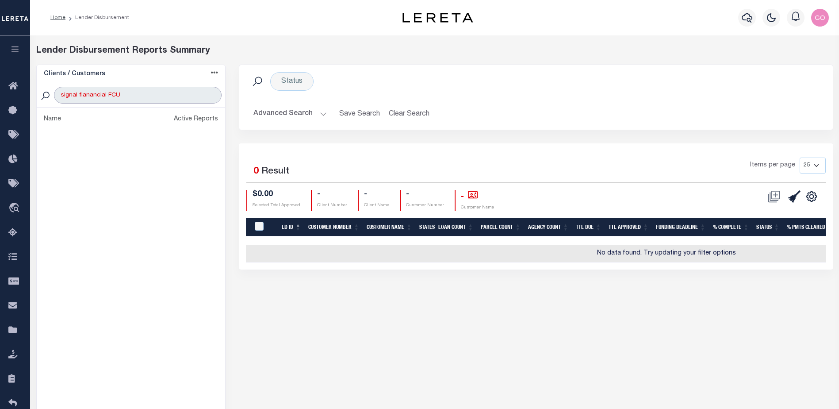
click at [159, 95] on input "signal fianancial FCU" at bounding box center [137, 95] width 167 height 17
type input "signal fianancial"
click at [293, 114] on button "Advanced Search" at bounding box center [289, 113] width 73 height 17
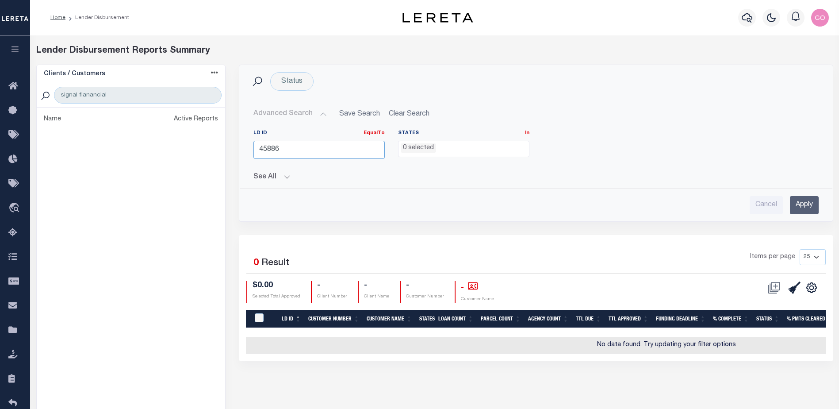
click at [297, 150] on input "45886" at bounding box center [318, 150] width 131 height 18
type input "4"
click at [809, 200] on input "Apply" at bounding box center [804, 205] width 29 height 18
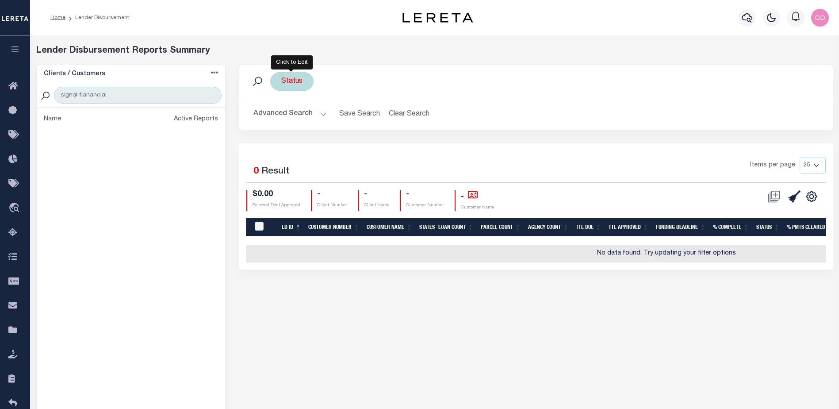
click at [294, 84] on div "Status" at bounding box center [291, 81] width 43 height 19
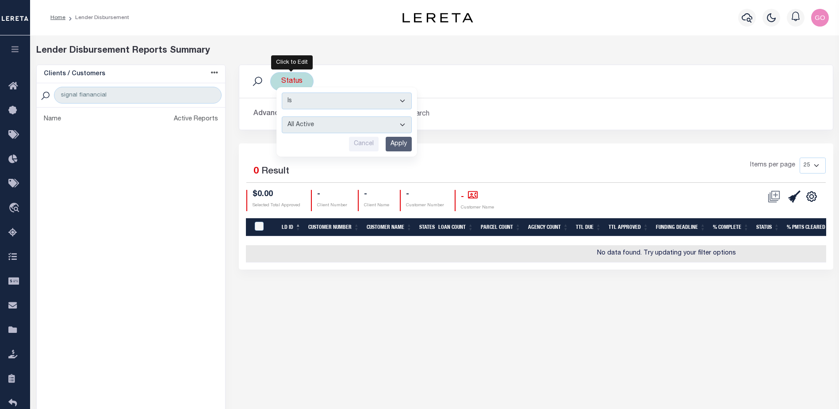
click at [398, 142] on input "Apply" at bounding box center [399, 144] width 26 height 15
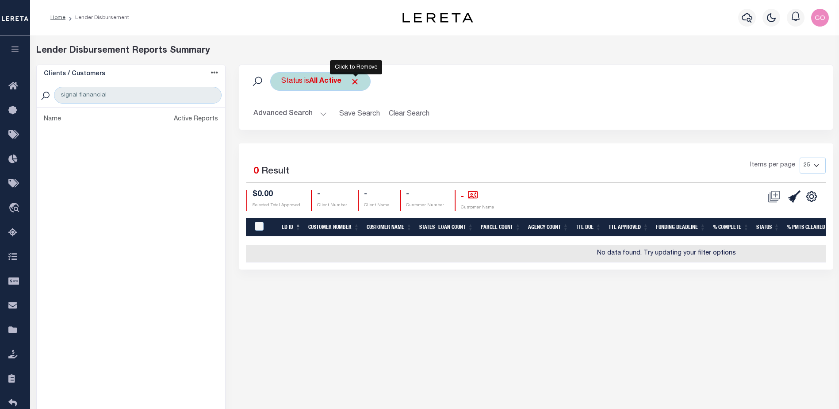
click at [359, 84] on span "Click to Remove" at bounding box center [354, 81] width 9 height 9
click at [292, 114] on button "Advanced Search" at bounding box center [289, 113] width 73 height 17
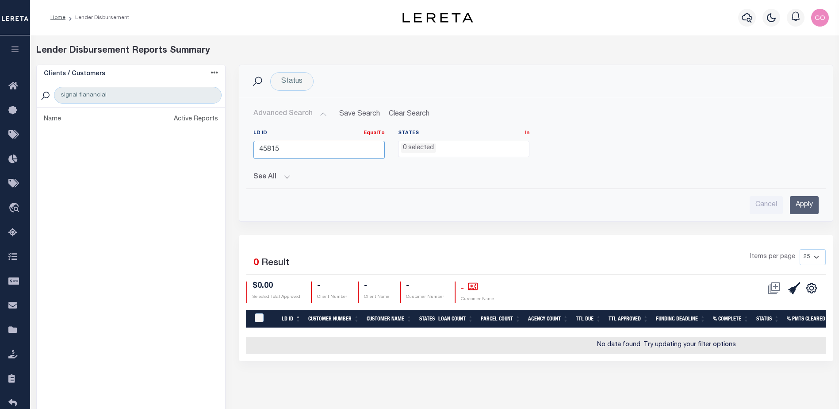
click at [297, 152] on input "45815" at bounding box center [318, 150] width 131 height 18
type input "4"
type input "45886"
click at [801, 204] on input "Apply" at bounding box center [804, 205] width 29 height 18
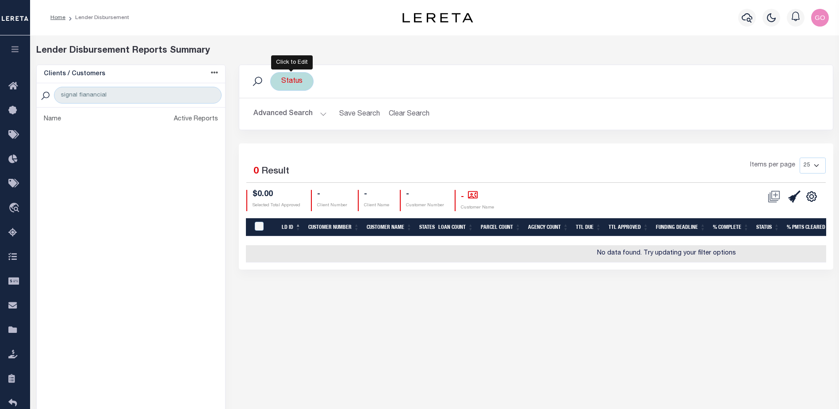
click at [304, 84] on div "Status" at bounding box center [291, 81] width 43 height 19
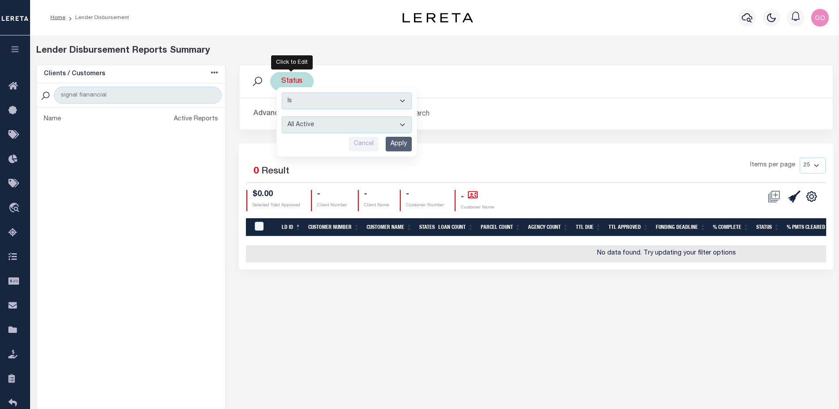
click at [393, 142] on input "Apply" at bounding box center [399, 144] width 26 height 15
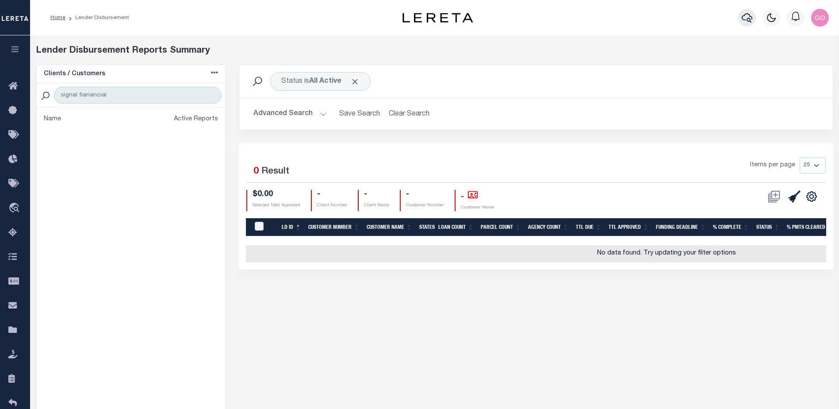
click at [748, 21] on icon "button" at bounding box center [746, 17] width 11 height 11
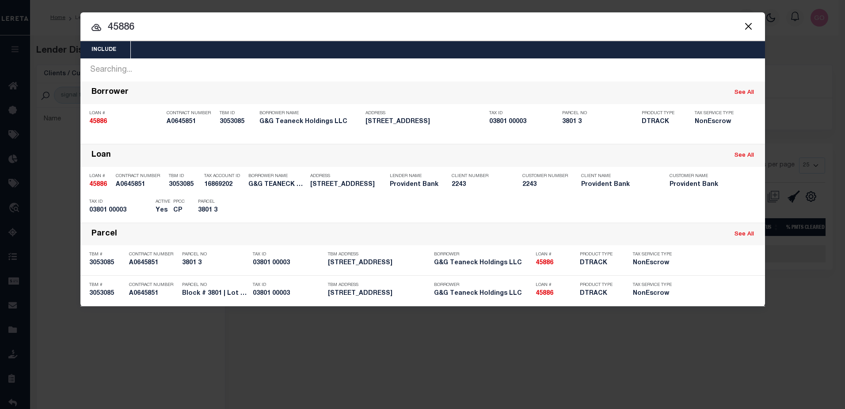
type input "45886"
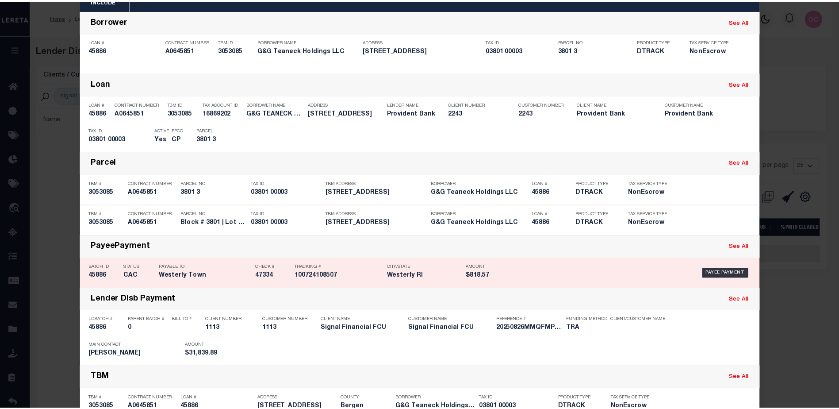
scroll to position [74, 0]
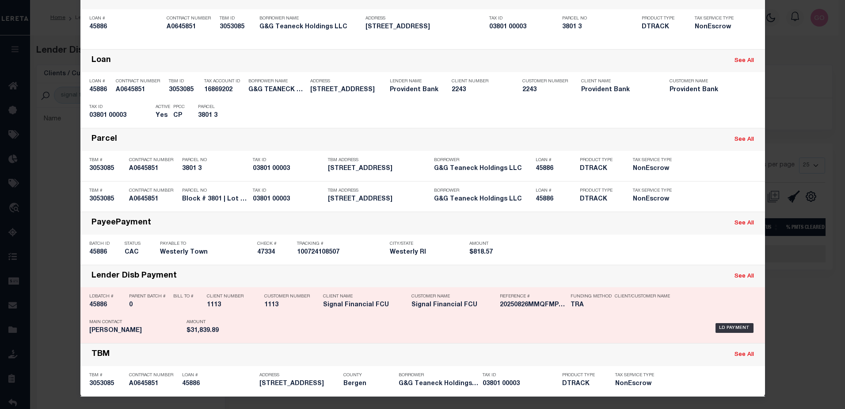
click at [99, 306] on h5 "45886" at bounding box center [106, 305] width 35 height 8
checkbox input "true"
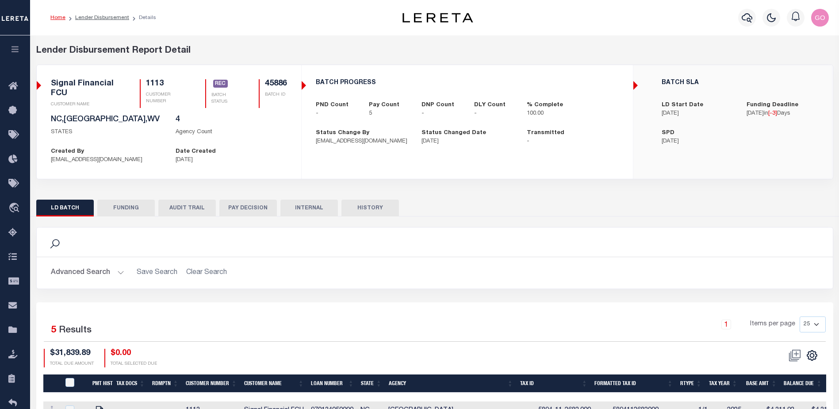
click at [140, 210] on button "FUNDING" at bounding box center [125, 207] width 57 height 17
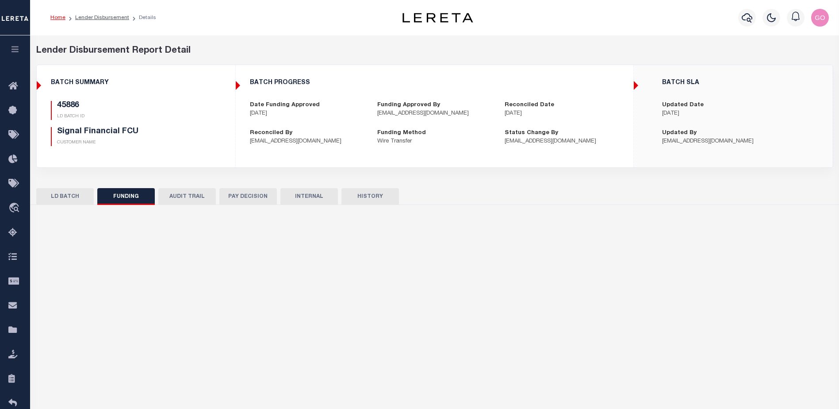
type input "$31,839.89"
type input "$0"
type input "20250826MMQFMP2700300808261621FT03"
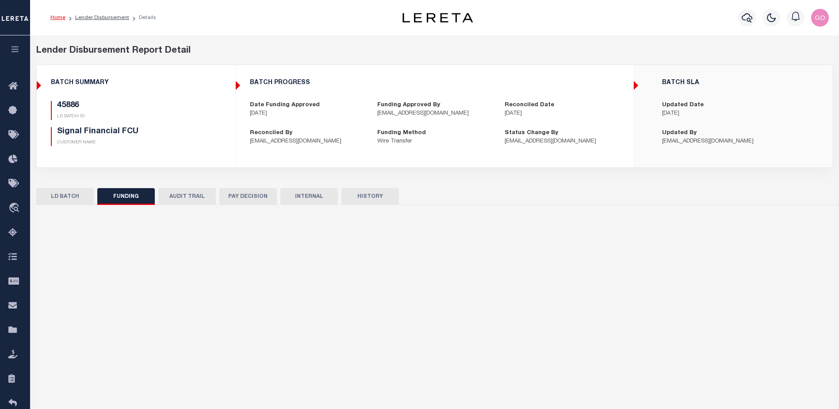
type input "08/26/2025"
select select "100"
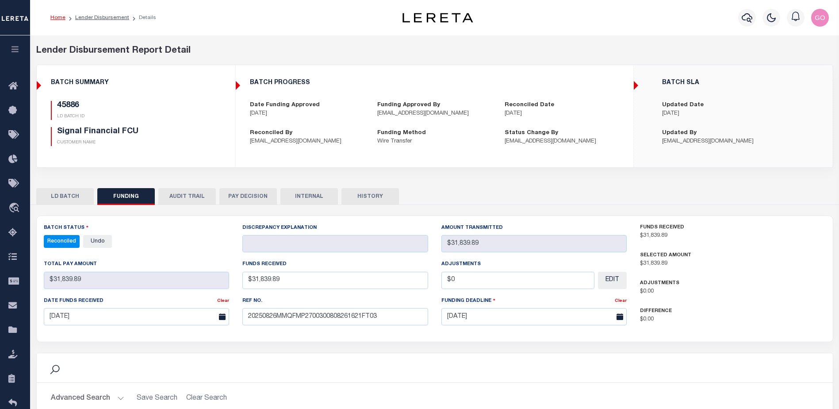
select select "100"
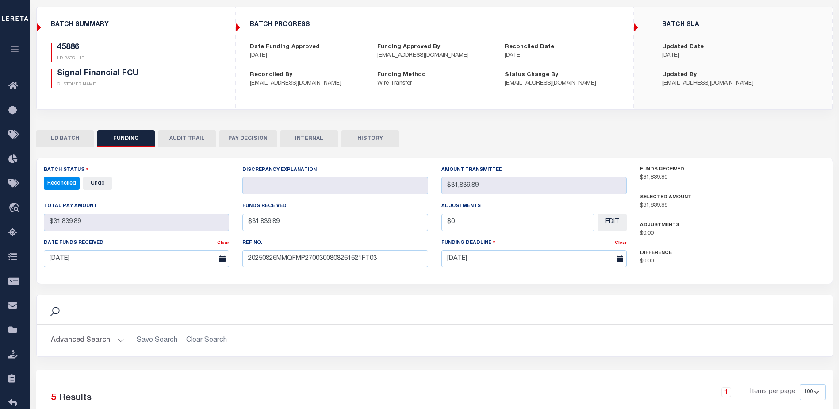
scroll to position [88, 0]
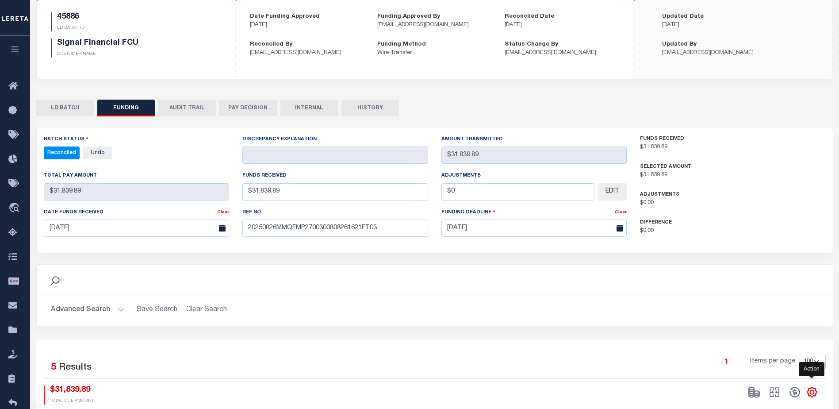
click at [813, 390] on icon "" at bounding box center [811, 391] width 11 height 11
click at [760, 275] on link "CSV" at bounding box center [775, 273] width 86 height 17
click at [583, 275] on div "Search" at bounding box center [435, 278] width 782 height 15
click at [210, 54] on div "45886 LD BATCH ID Signal Financial FCU CUSTOMER NAME" at bounding box center [136, 34] width 170 height 45
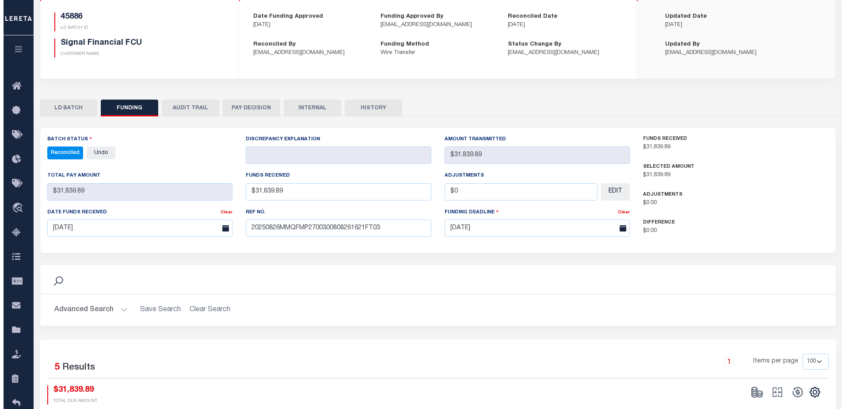
scroll to position [0, 0]
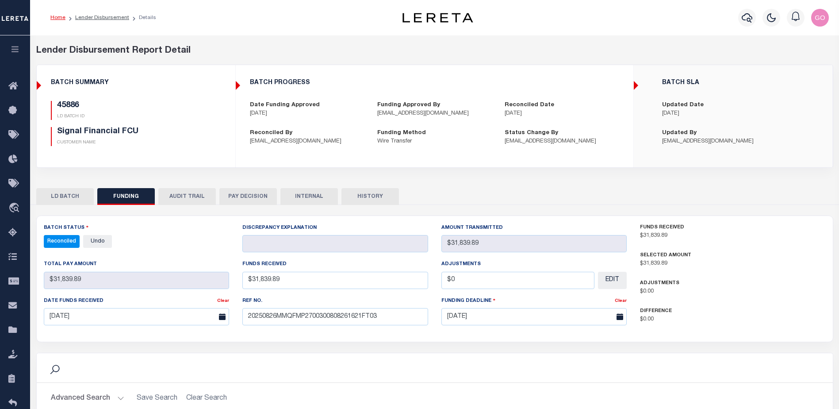
click at [194, 128] on h5 "Signal Financial FCU" at bounding box center [128, 132] width 143 height 10
click at [744, 16] on icon "button" at bounding box center [746, 17] width 11 height 9
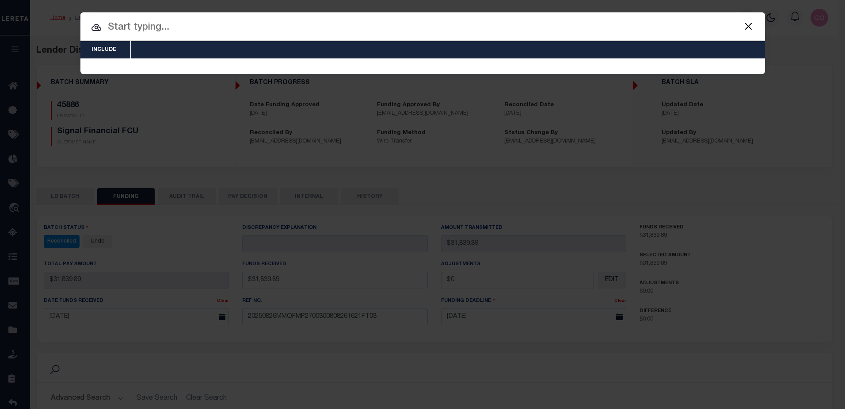
drag, startPoint x: 140, startPoint y: 115, endPoint x: 168, endPoint y: 114, distance: 28.3
click at [0, 0] on div "OMS" at bounding box center [0, 0] width 0 height 0
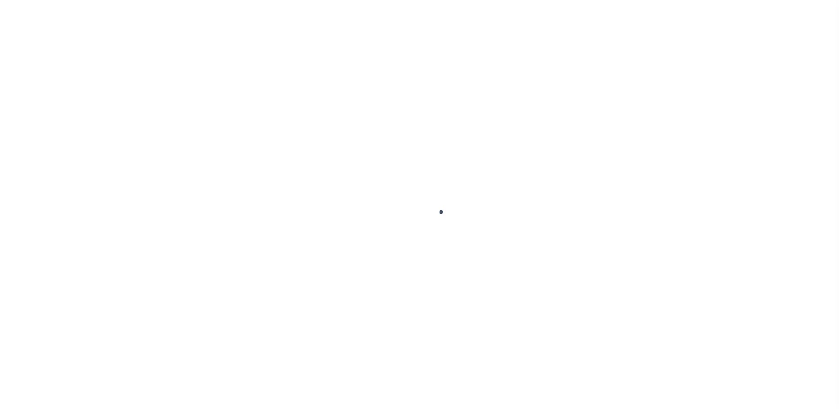
type input "45886"
type input "G&G Teaneck Holdings LLC"
select select
type input "148 Booth Ave"
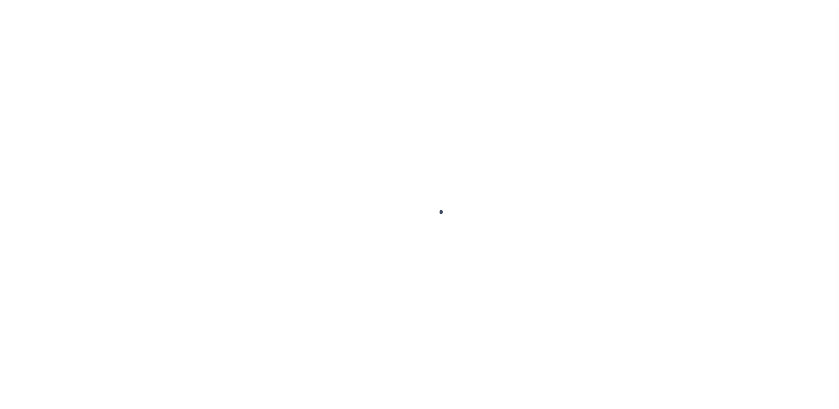
type input "Englewood, NJ 07631"
select select "NonEscrow"
type input "[STREET_ADDRESS]"
type input "Block # 3801 | Lot # 3"
select select
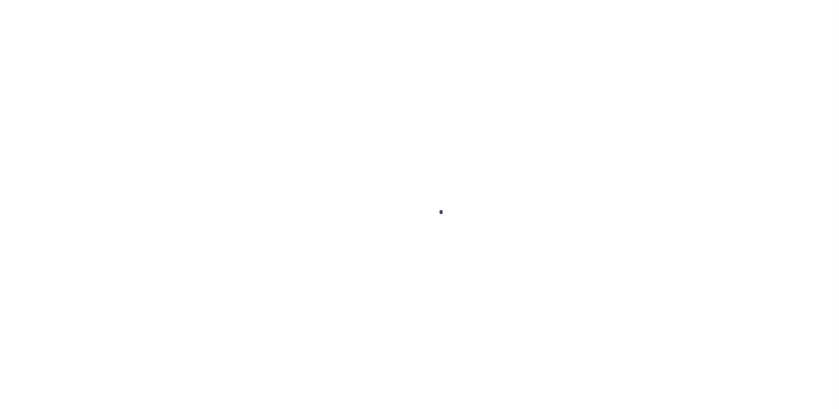
type input "TEANECK, NJ 07666"
type input "63292-1"
type input "NJ"
select select
type textarea "Liability subject to parcel provided"
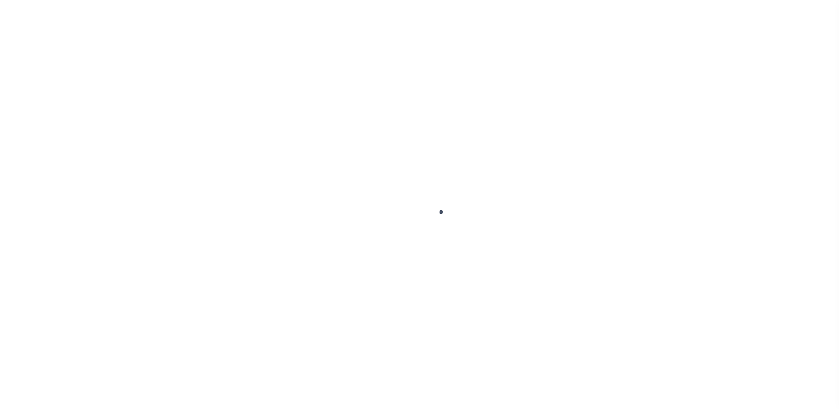
select select "13664"
select select "5337"
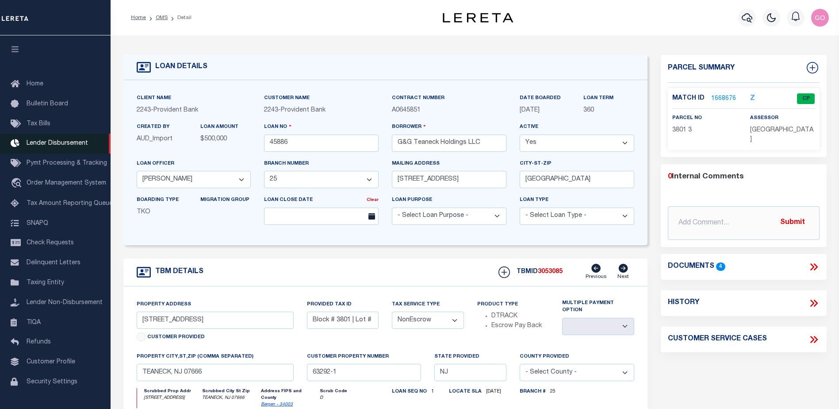
click at [74, 146] on span "Lender Disbursement" at bounding box center [57, 143] width 61 height 6
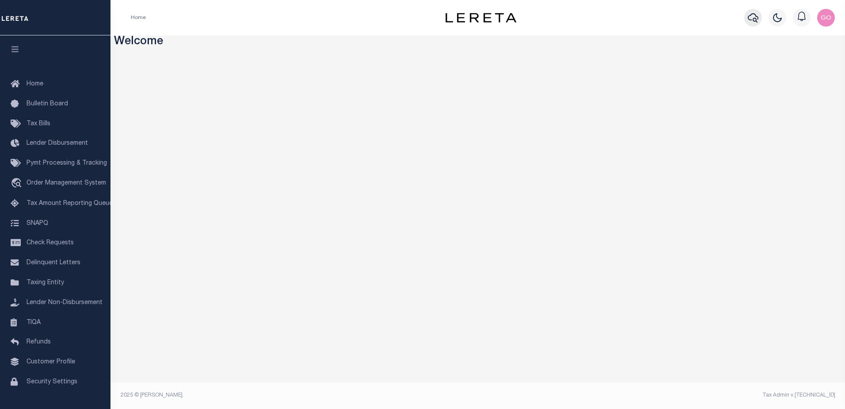
click at [754, 16] on icon "button" at bounding box center [753, 17] width 11 height 11
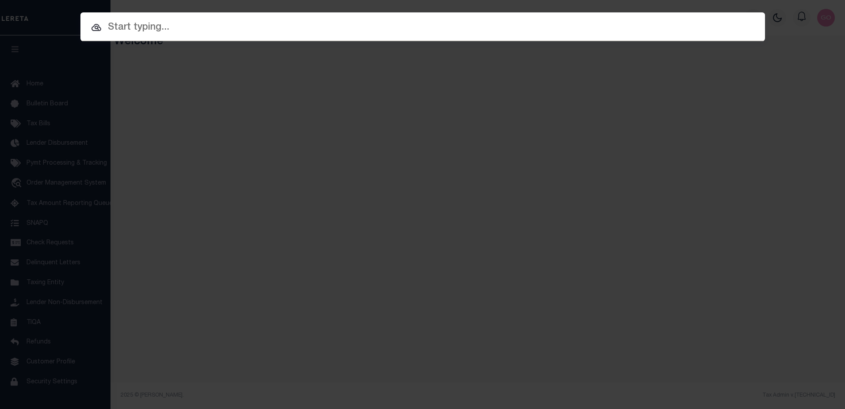
click at [275, 30] on input "text" at bounding box center [422, 27] width 685 height 15
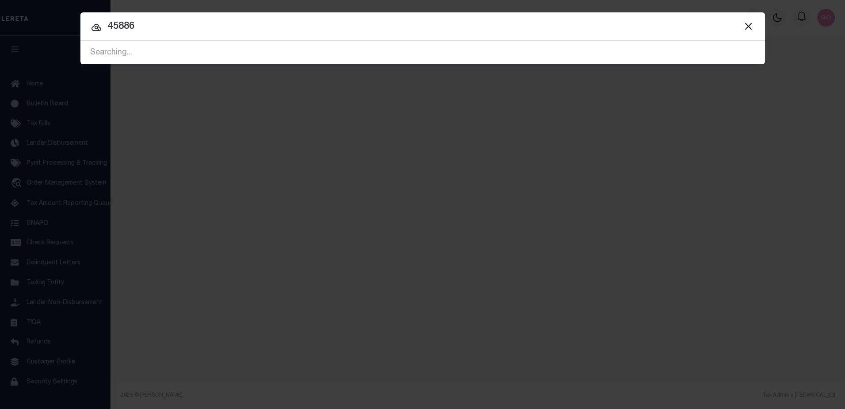
type input "45886"
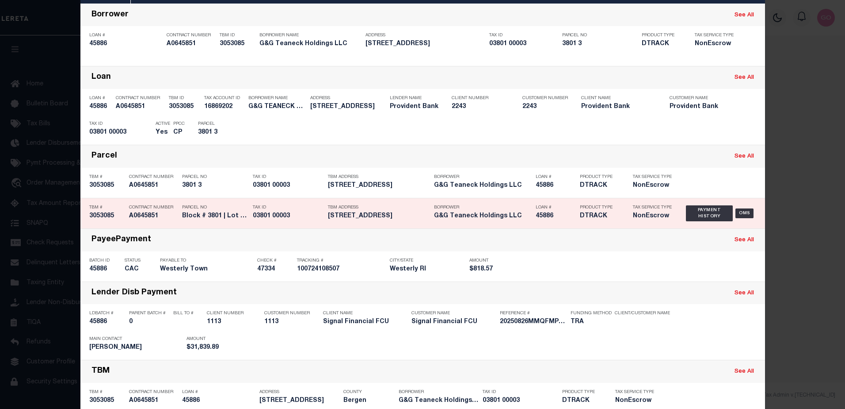
scroll to position [74, 0]
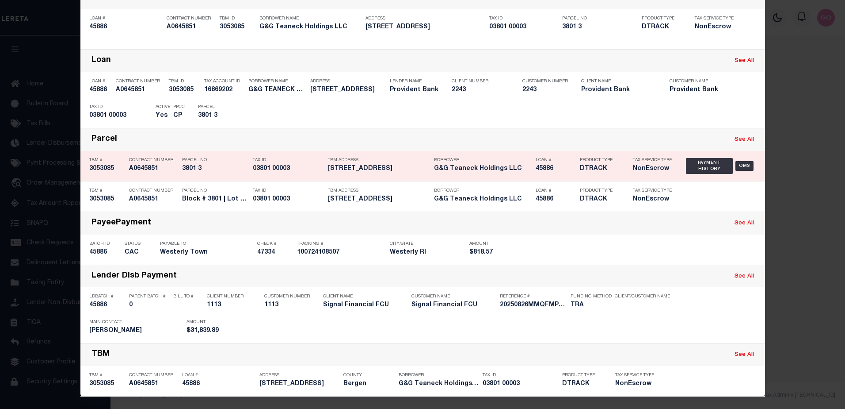
click at [238, 134] on div "Parcel See All" at bounding box center [422, 139] width 685 height 23
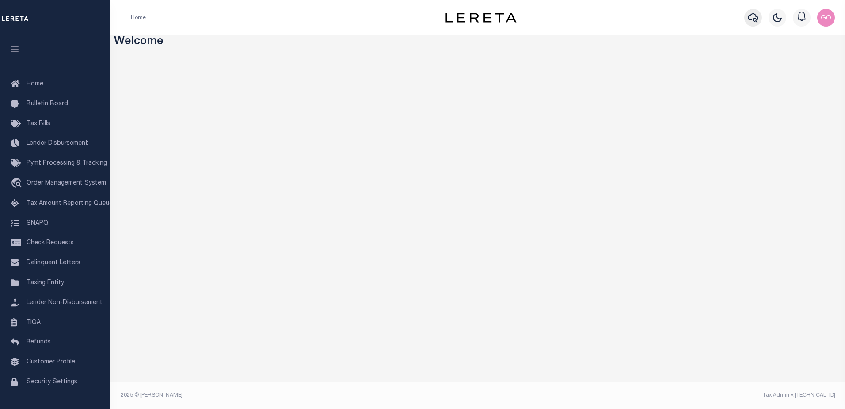
click at [757, 17] on icon "button" at bounding box center [753, 17] width 11 height 9
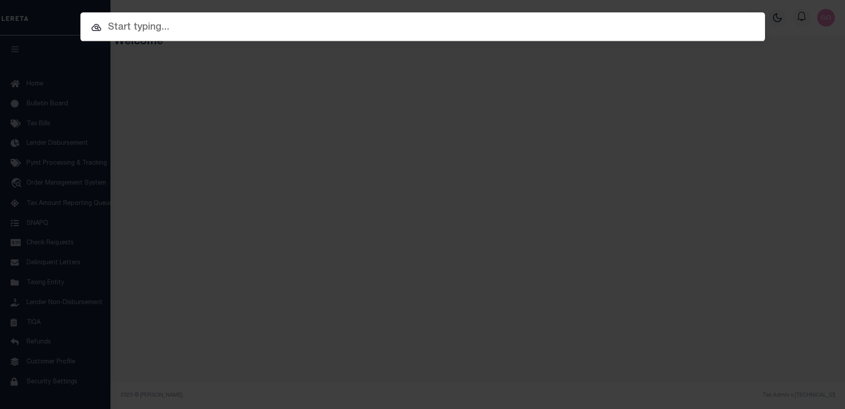
click at [394, 27] on input "text" at bounding box center [422, 27] width 685 height 15
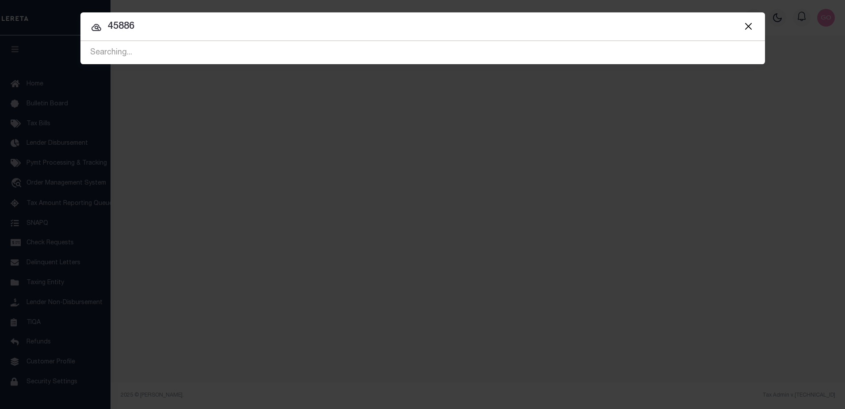
type input "45886"
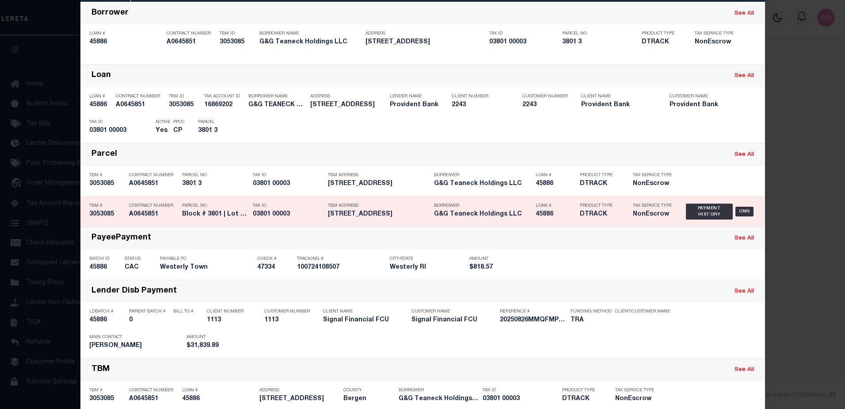
scroll to position [74, 0]
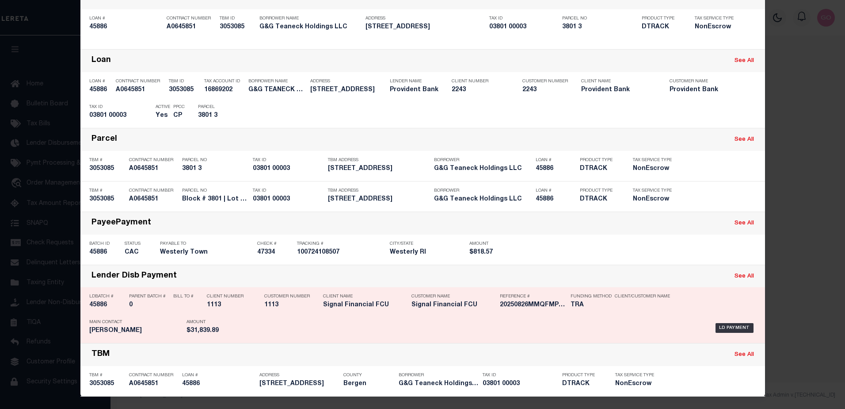
click at [100, 305] on h5 "45886" at bounding box center [106, 305] width 35 height 8
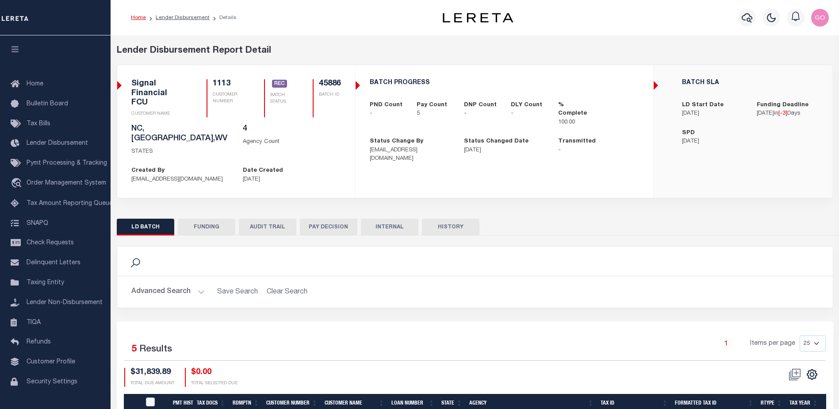
click at [212, 218] on button "FUNDING" at bounding box center [206, 226] width 57 height 17
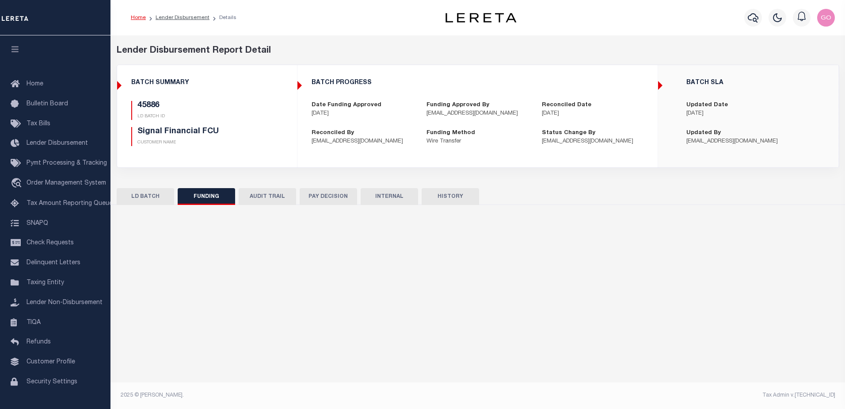
type input "$31,839.89"
type input "$0"
type input "[DATE]"
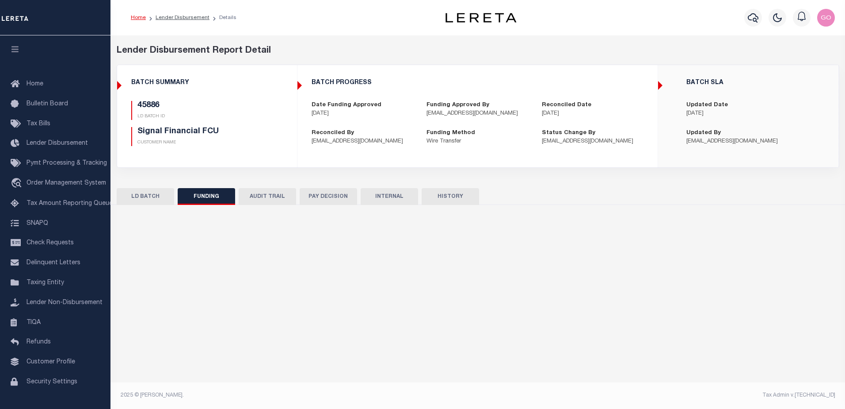
type input "20250826MMQFMP2700300808261621FT03"
type input "[DATE]"
select select "100"
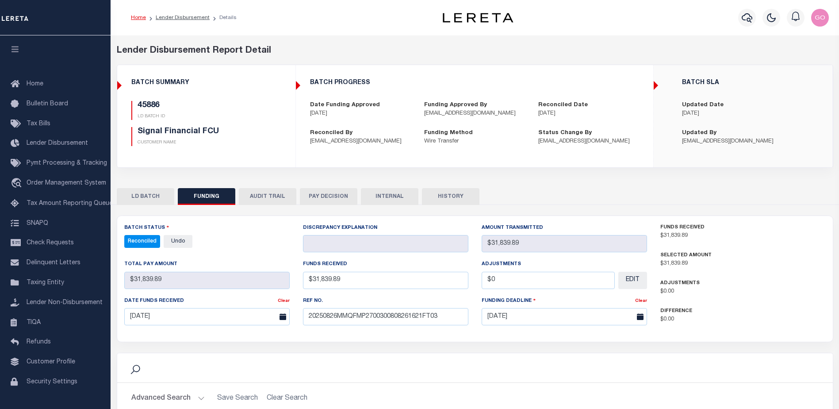
select select "100"
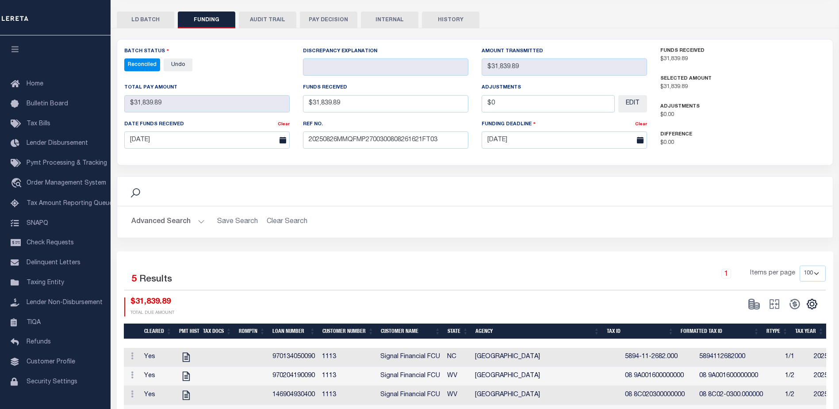
scroll to position [177, 0]
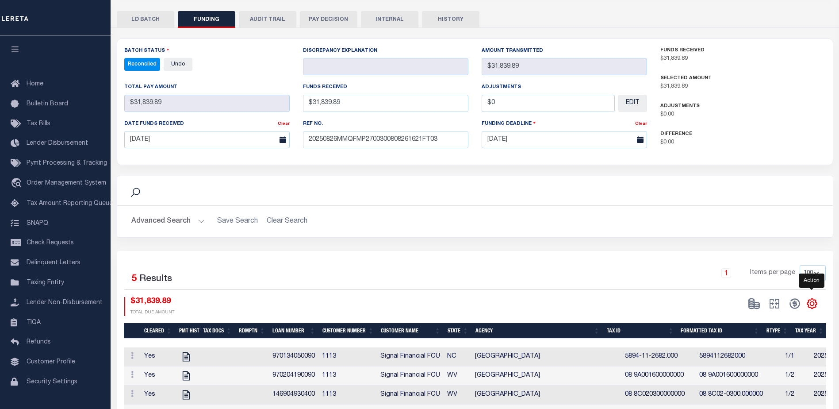
click at [811, 305] on icon "" at bounding box center [812, 304] width 4 height 4
click at [757, 188] on link "CSV" at bounding box center [775, 184] width 86 height 17
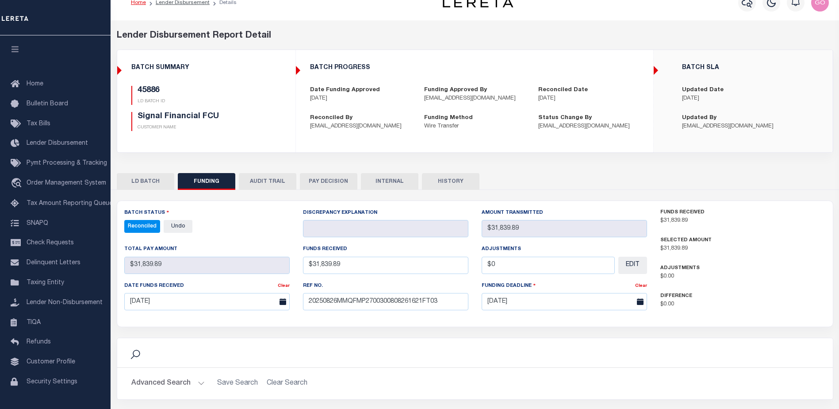
scroll to position [0, 0]
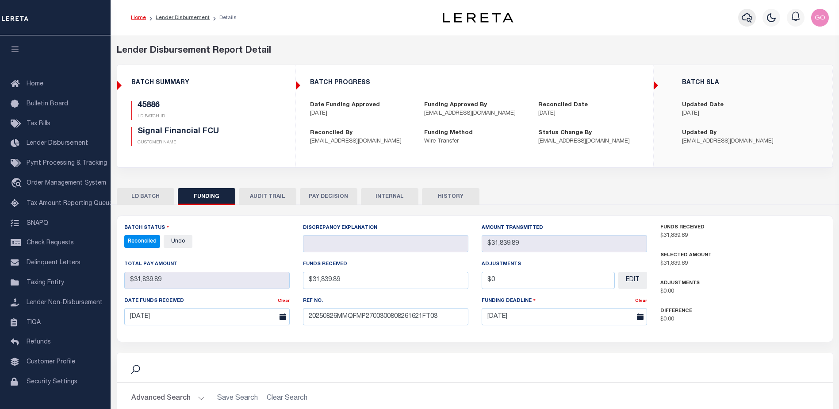
click at [745, 16] on icon "button" at bounding box center [746, 17] width 11 height 11
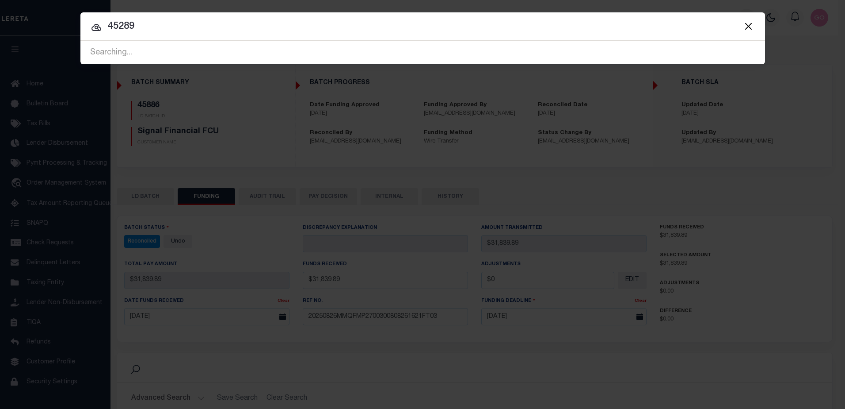
type input "45289"
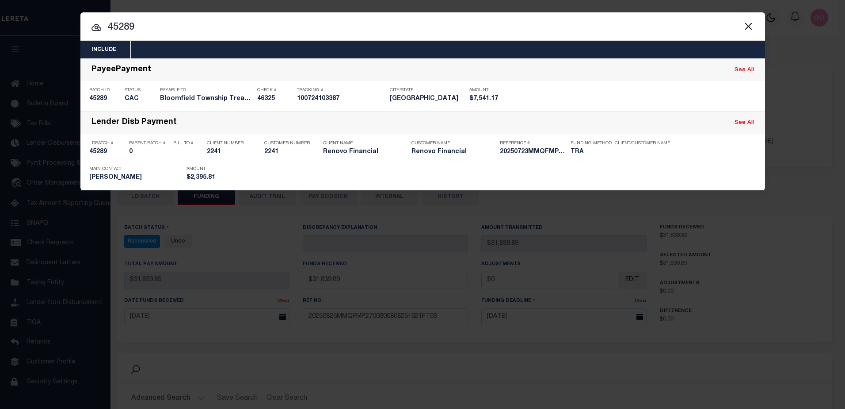
click at [210, 30] on input "45289" at bounding box center [422, 27] width 685 height 15
click at [749, 26] on button "Close" at bounding box center [748, 25] width 11 height 11
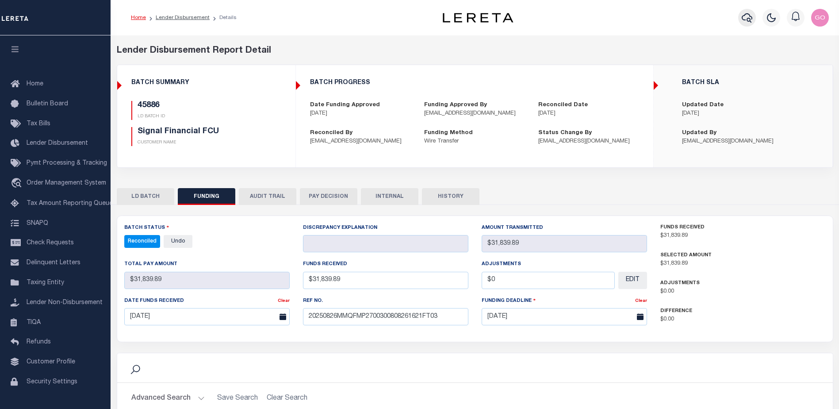
click at [746, 17] on icon "button" at bounding box center [746, 17] width 11 height 11
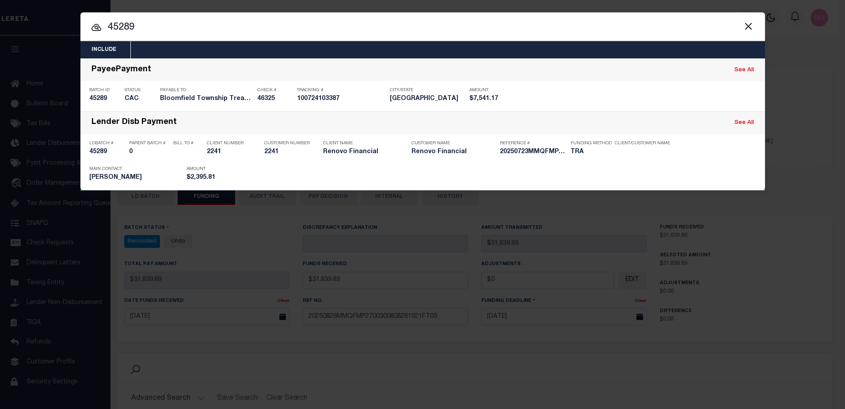
drag, startPoint x: 793, startPoint y: 111, endPoint x: 789, endPoint y: 73, distance: 37.8
click at [795, 107] on div "Include Loans TBM Customers Borrowers Payments (Lender Non-Disb) Payments (Lend…" at bounding box center [422, 204] width 845 height 409
click at [749, 23] on button "Close" at bounding box center [748, 25] width 11 height 11
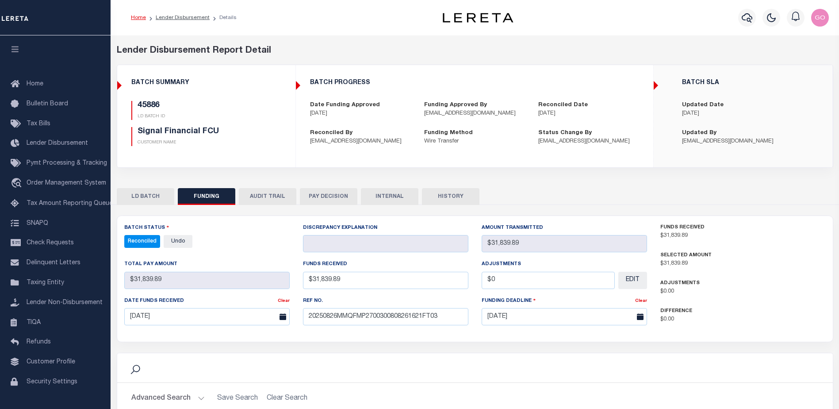
click at [142, 17] on link "Home" at bounding box center [138, 17] width 15 height 5
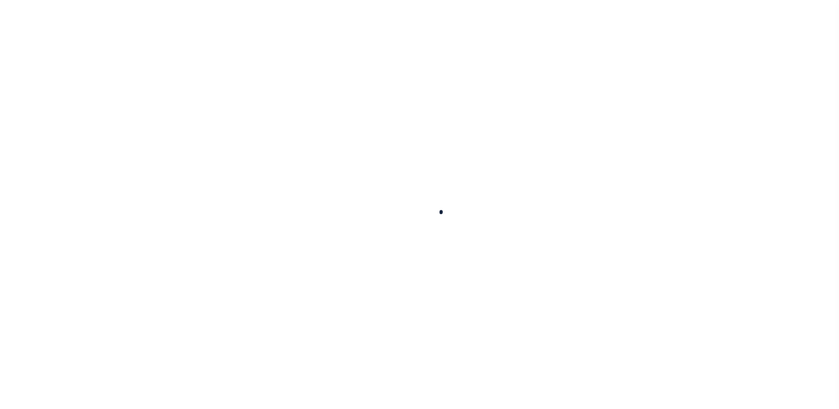
click at [613, 255] on div at bounding box center [419, 204] width 839 height 409
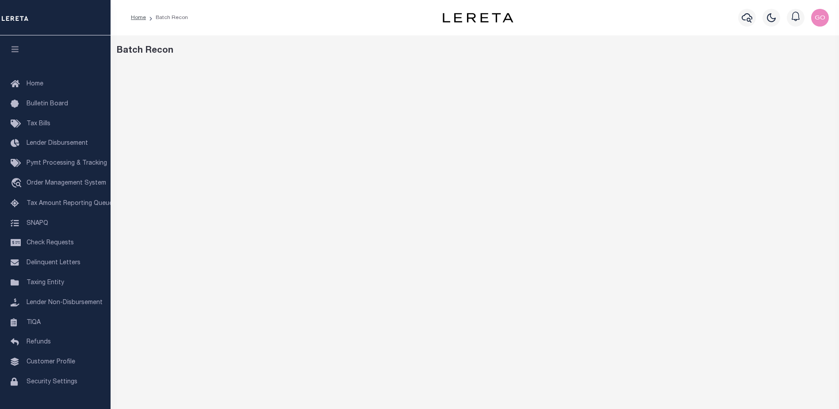
click at [613, 31] on div "Profile Sign out" at bounding box center [684, 17] width 295 height 31
click at [749, 19] on icon "button" at bounding box center [746, 17] width 11 height 9
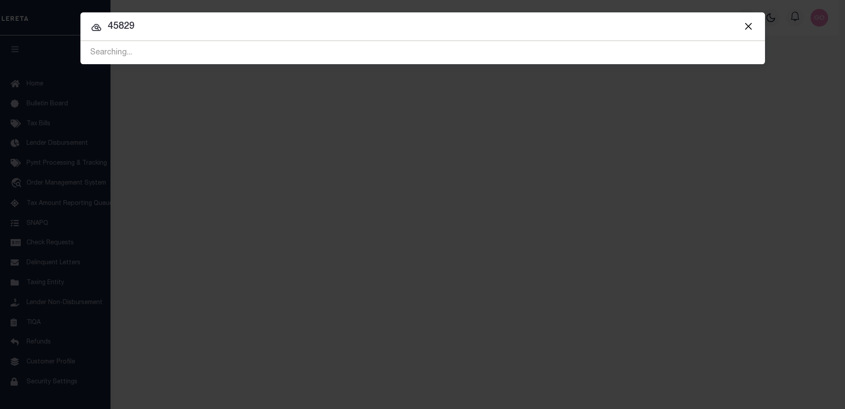
type input "45829"
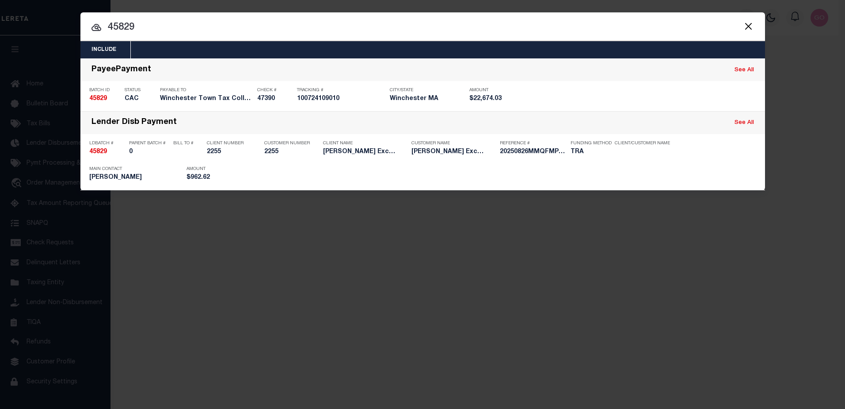
drag, startPoint x: 205, startPoint y: 244, endPoint x: 204, endPoint y: 239, distance: 4.4
click at [205, 244] on div "Include Loans TBM Customers Borrowers Payments (Lender Non-Disb) Payments (Lend…" at bounding box center [422, 204] width 845 height 409
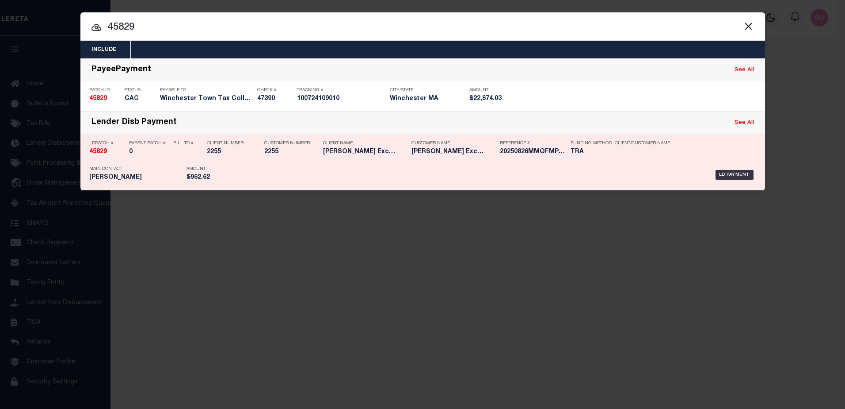
click at [94, 150] on strong "45829" at bounding box center [98, 152] width 18 height 6
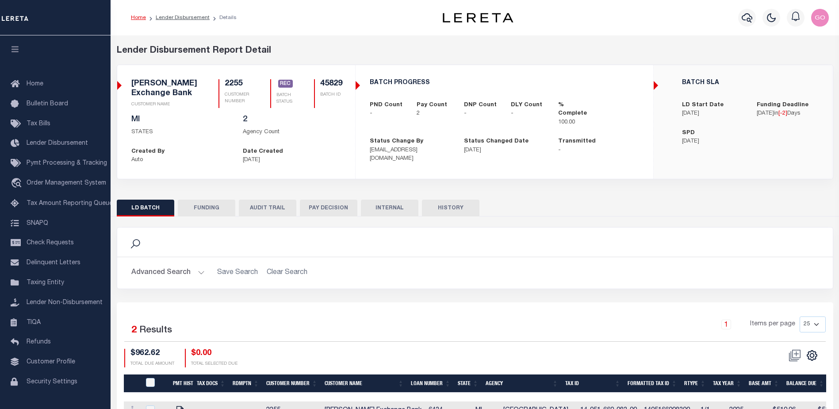
click at [198, 206] on button "FUNDING" at bounding box center [206, 207] width 57 height 17
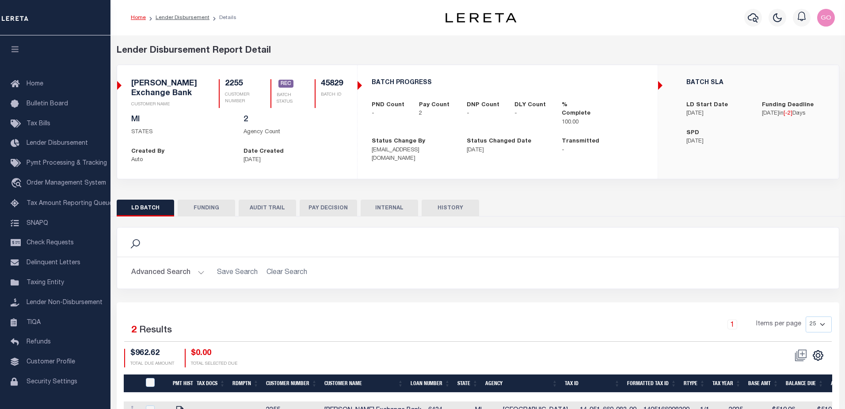
type input "$962.62"
type input "$0"
type input "[DATE]"
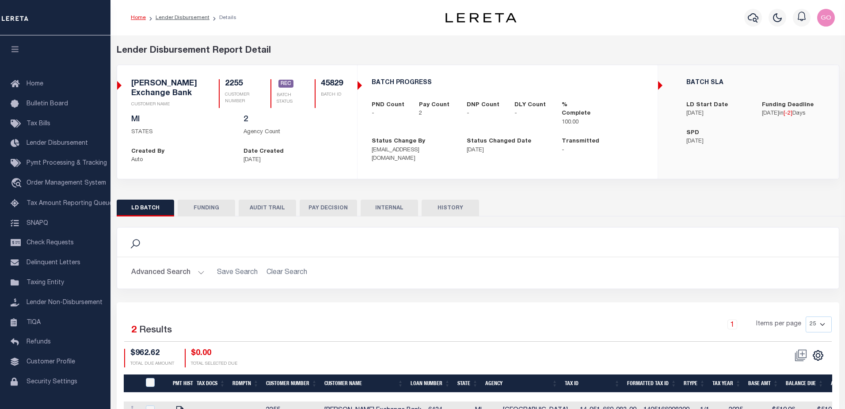
type input "20250826MMQFMP2700290708261554FT03"
type input "[DATE]"
select select "100"
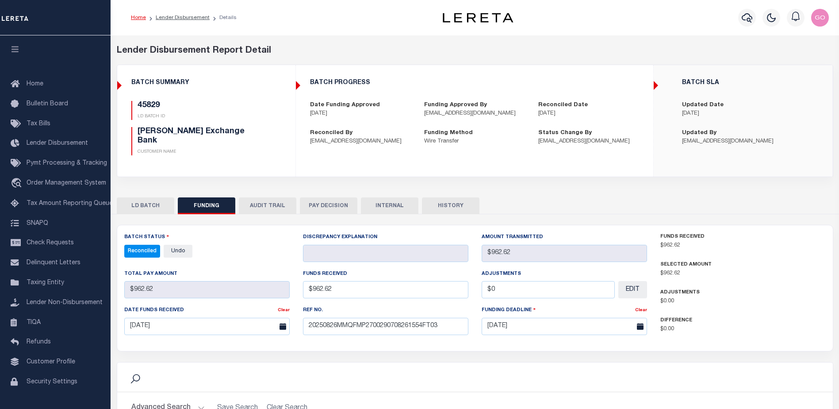
select select "100"
click at [262, 138] on div "45829 LD BATCH ID [PERSON_NAME] Exchange Bank CUSTOMER NAME" at bounding box center [206, 128] width 150 height 55
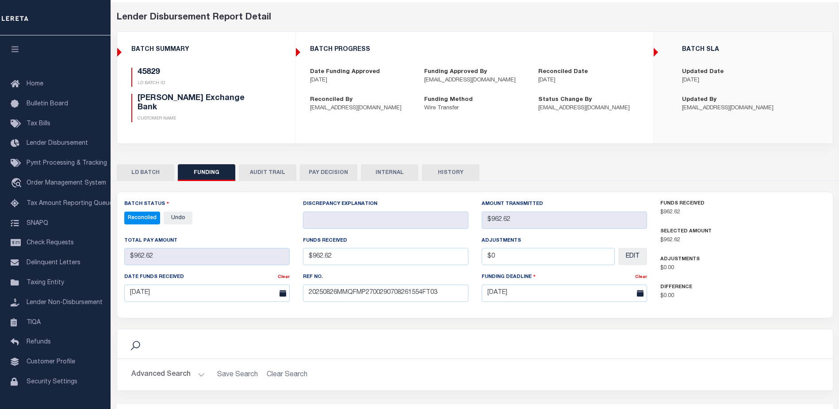
scroll to position [194, 0]
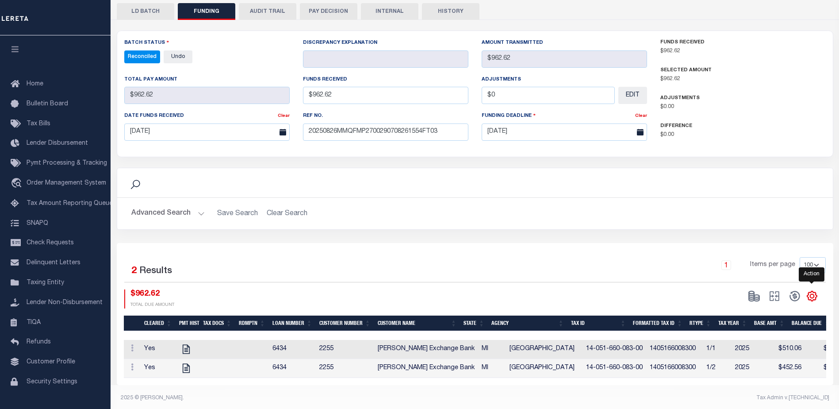
click at [810, 294] on icon "" at bounding box center [812, 296] width 4 height 4
click at [754, 174] on span "CSV" at bounding box center [747, 177] width 13 height 6
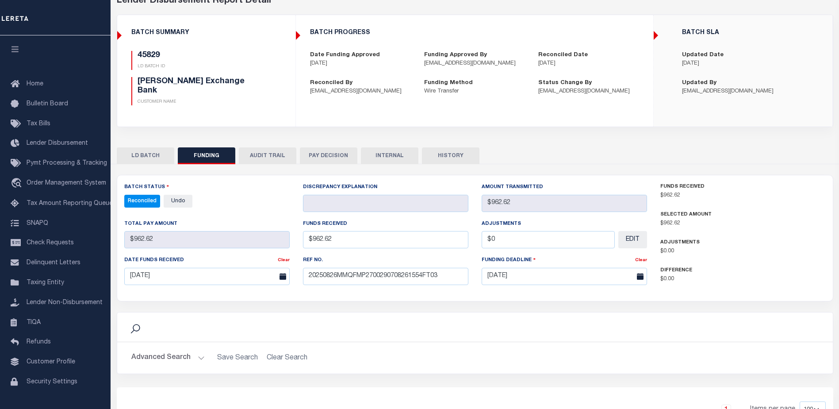
scroll to position [0, 0]
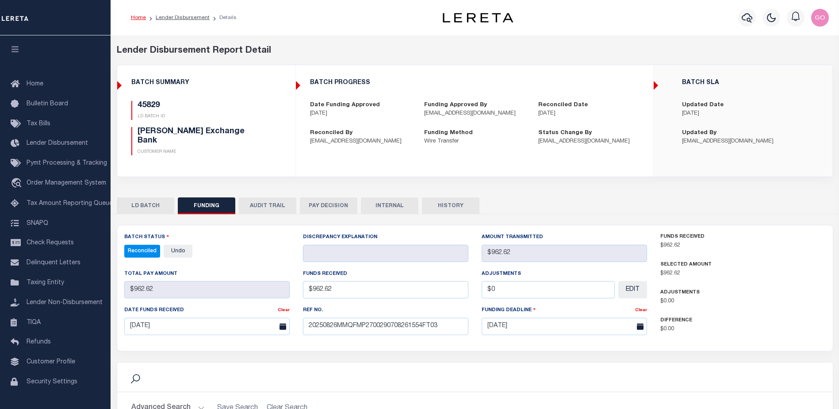
drag, startPoint x: 358, startPoint y: 34, endPoint x: 320, endPoint y: 30, distance: 38.8
click at [358, 34] on div "Home Lender Disbursement Details" at bounding box center [475, 17] width 728 height 35
click at [140, 19] on link "Home" at bounding box center [138, 17] width 15 height 5
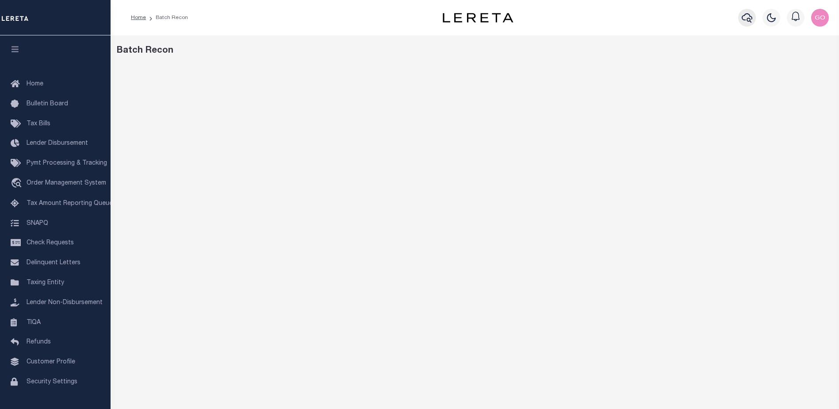
click at [750, 16] on icon "button" at bounding box center [746, 17] width 11 height 11
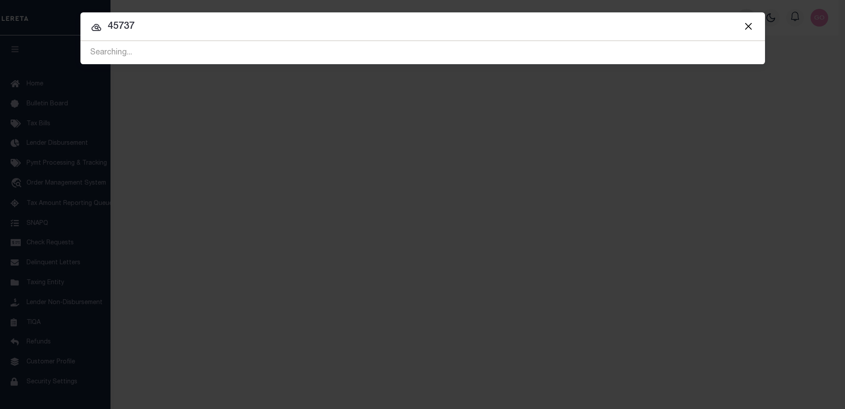
type input "45737"
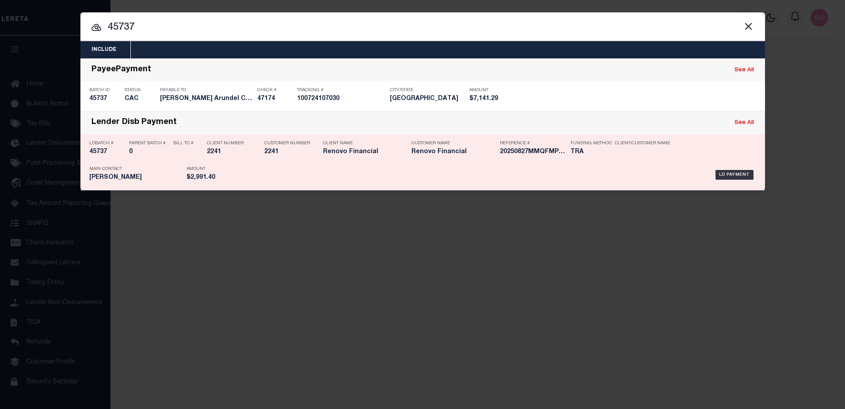
click at [94, 153] on h5 "45737" at bounding box center [106, 152] width 35 height 8
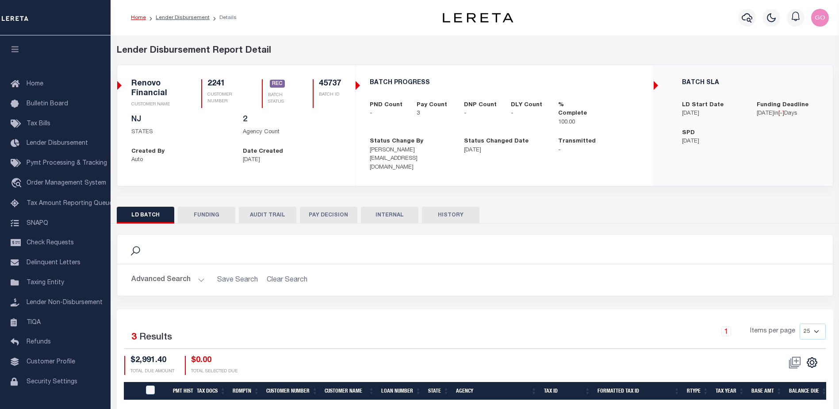
click at [385, 206] on button "INTERNAL" at bounding box center [389, 214] width 57 height 17
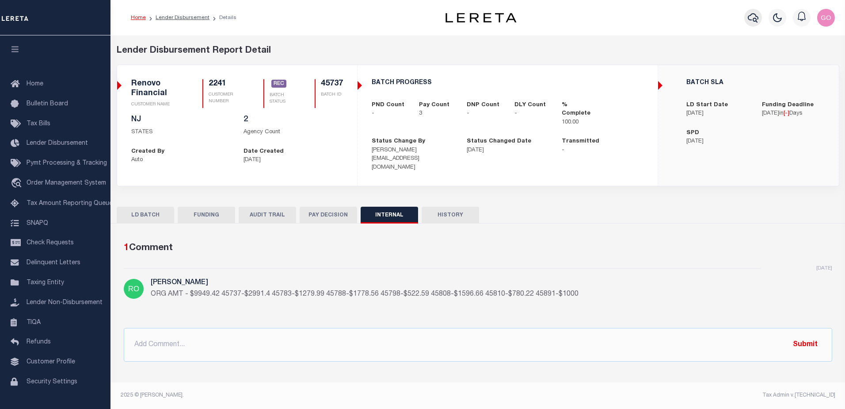
click at [756, 19] on icon "button" at bounding box center [753, 17] width 11 height 9
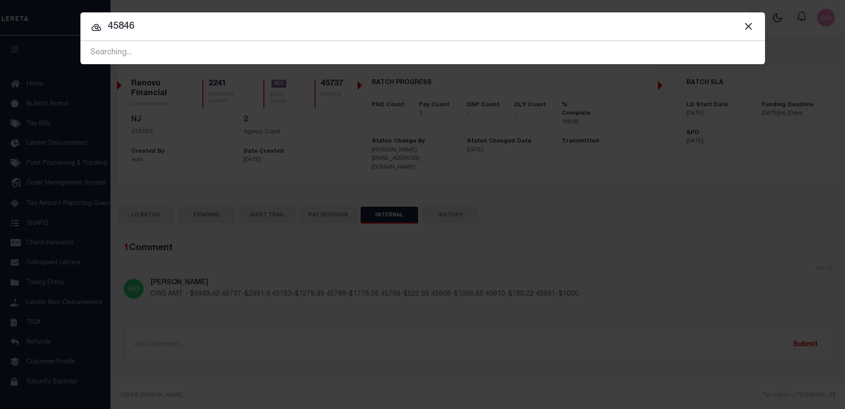
type input "45846"
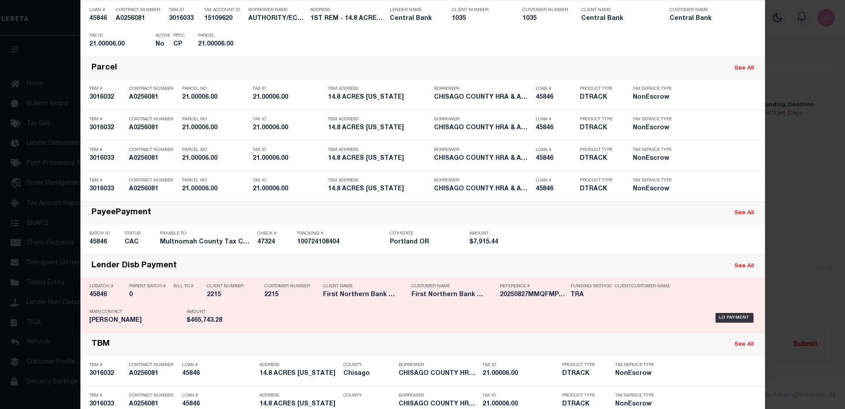
scroll to position [262, 0]
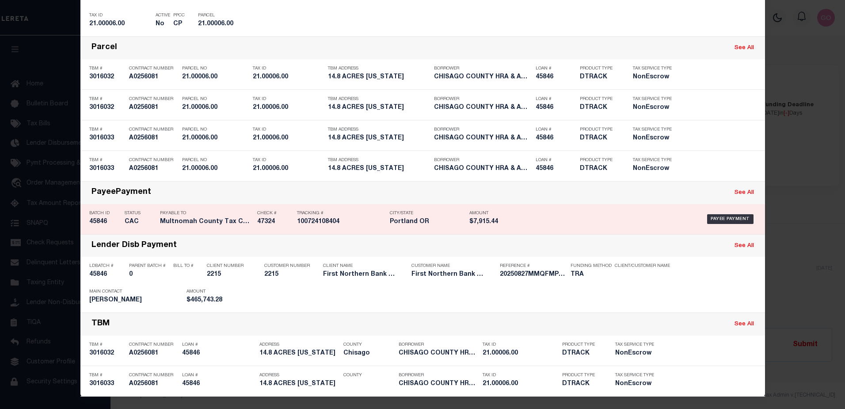
click at [245, 192] on div "PayeePayment See All" at bounding box center [422, 192] width 685 height 23
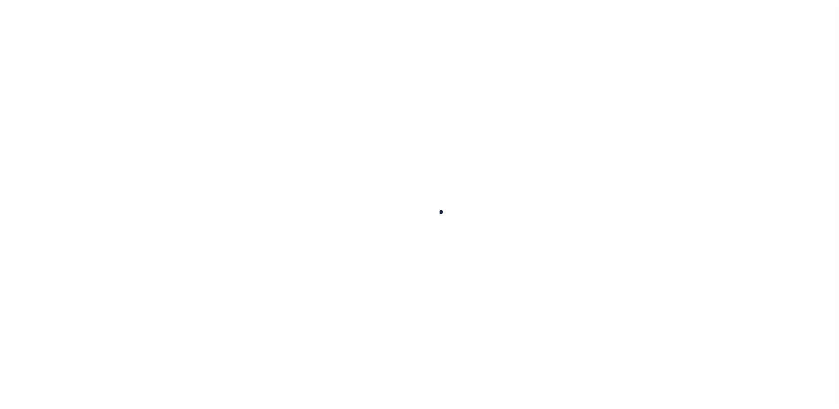
select select "CAC"
type input "[DATE]"
type input "$7,915.44"
select select "CHK"
type input "47324"
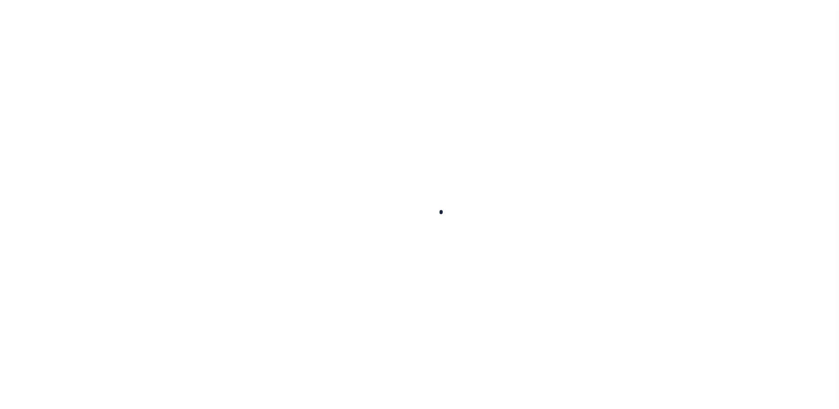
select select
type input "[DATE]"
checkbox input "true"
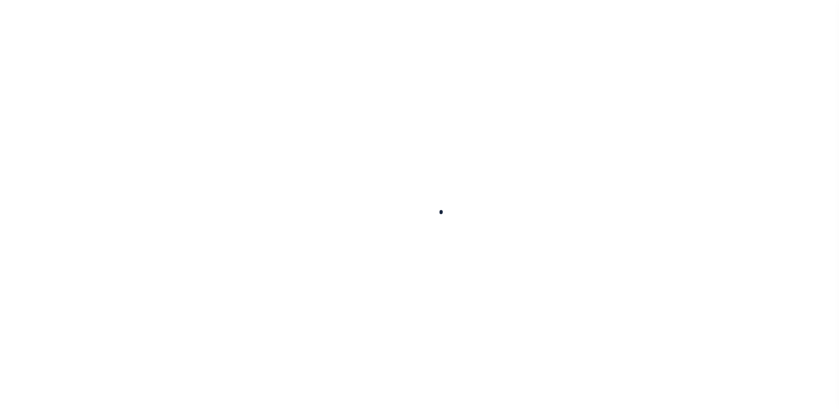
select select "FDX"
type input "[DATE]"
type input "$12.14"
type input "100724108404"
type input "[PERSON_NAME]"
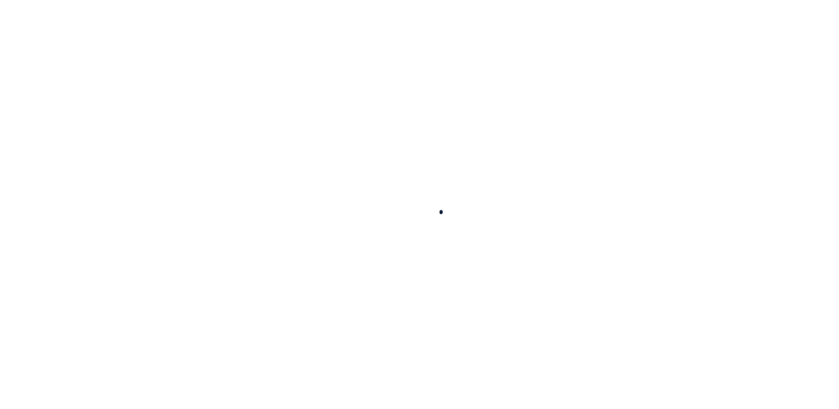
select select "PAP"
type input "[DATE]"
type input "1"
radio input "true"
